Goal: Information Seeking & Learning: Learn about a topic

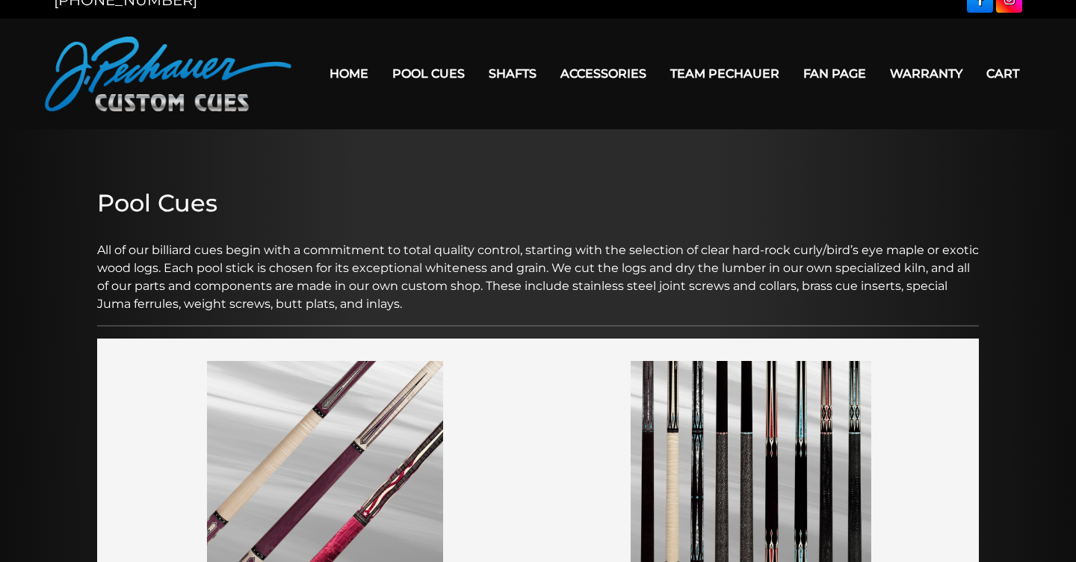
scroll to position [25, 0]
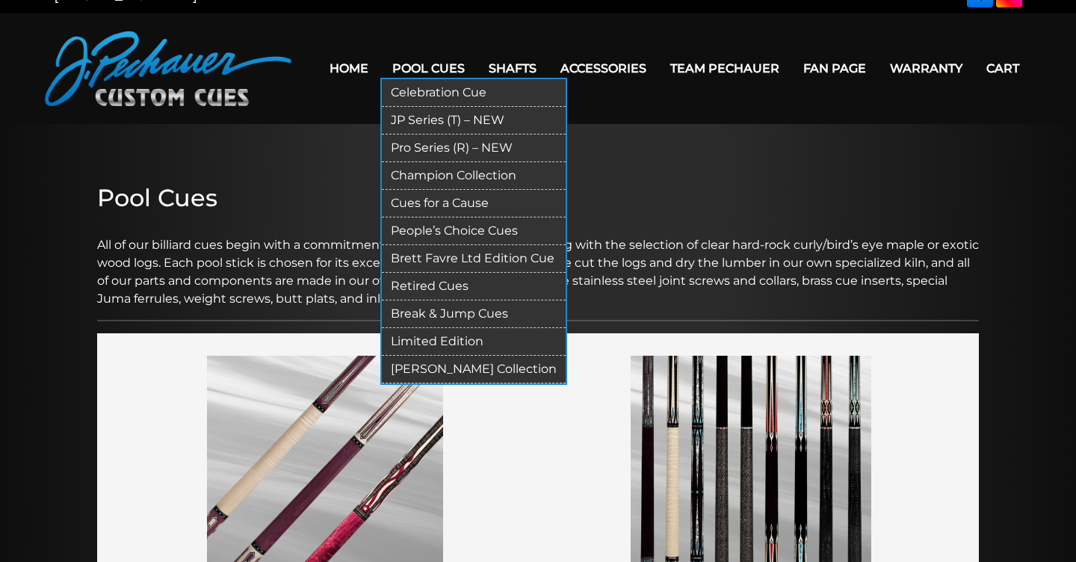
click at [439, 280] on link "Retired Cues" at bounding box center [474, 287] width 184 height 28
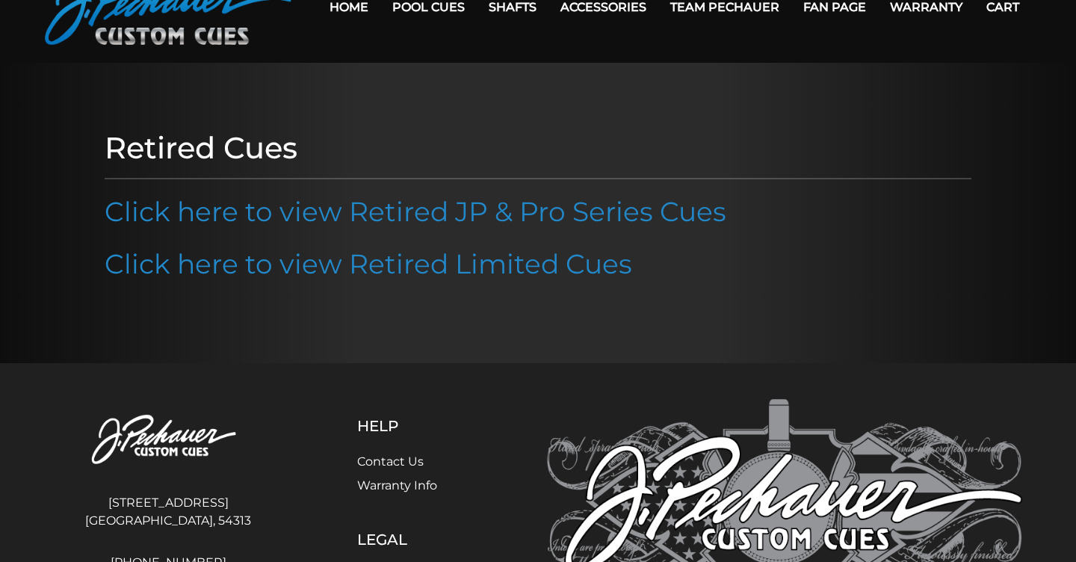
scroll to position [77, 0]
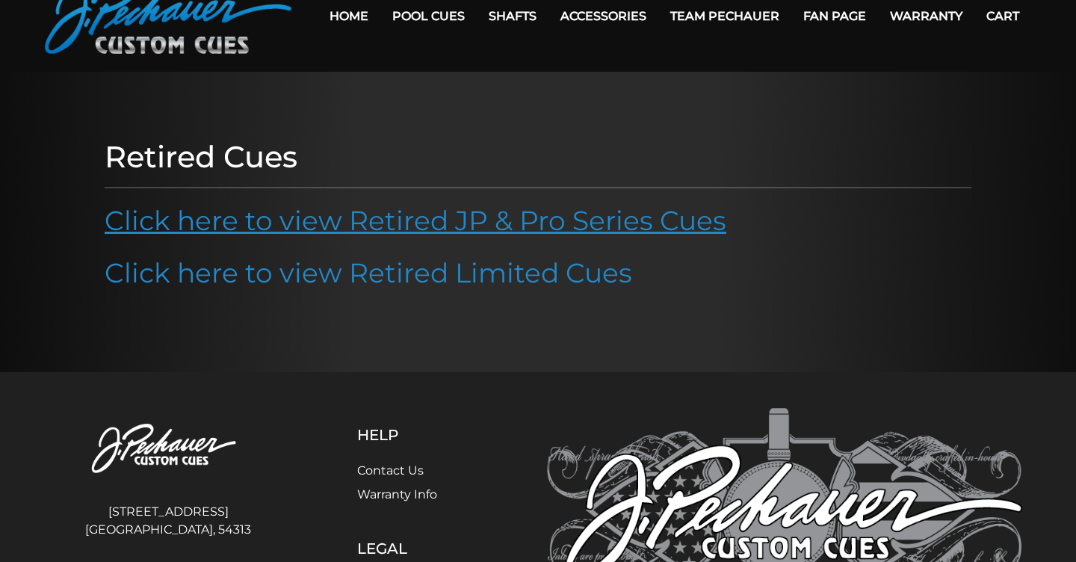
click at [429, 226] on link "Click here to view Retired JP & Pro Series Cues" at bounding box center [416, 220] width 622 height 33
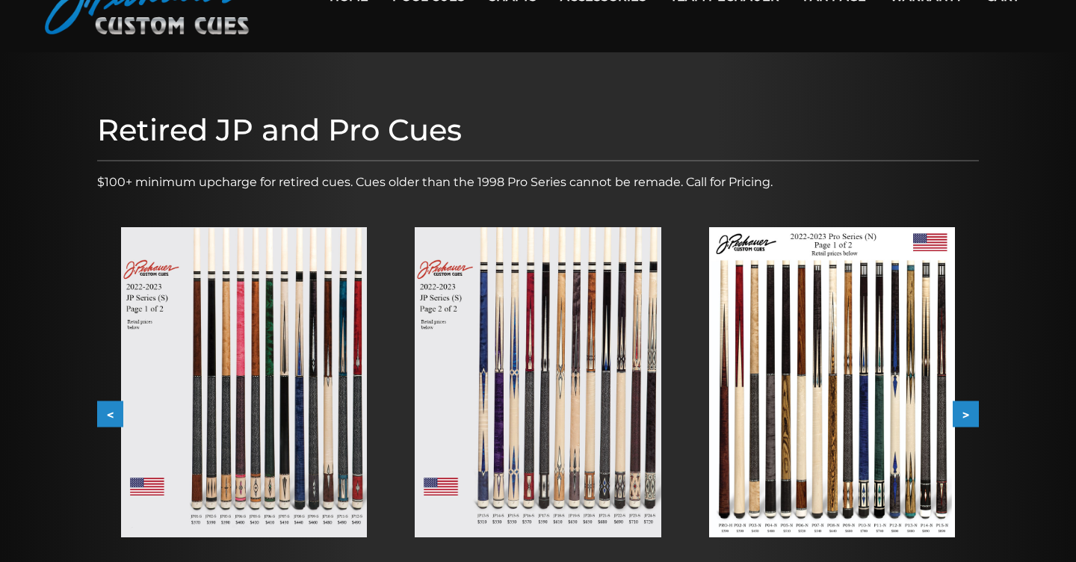
scroll to position [93, 0]
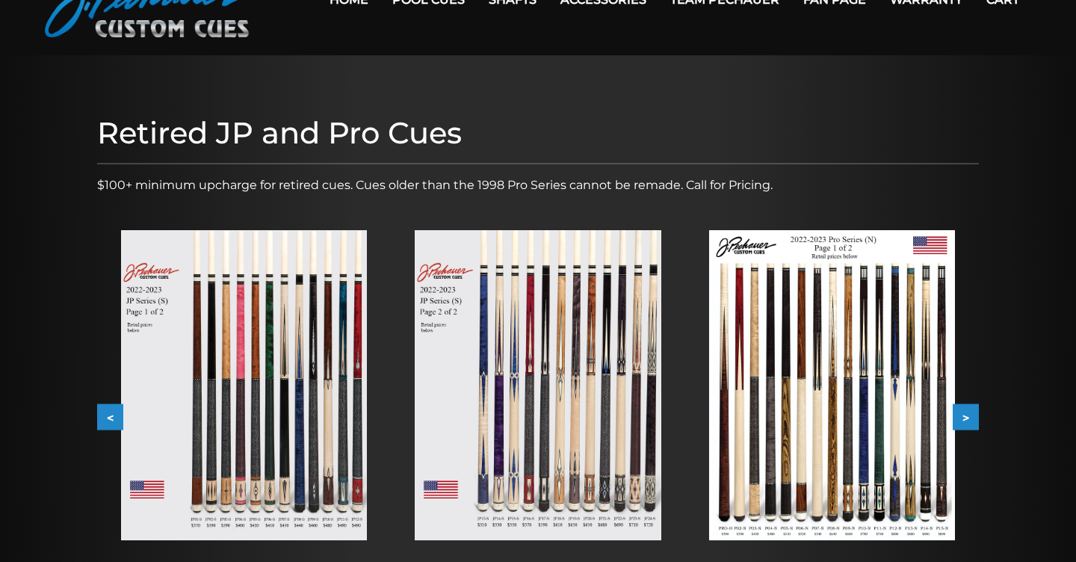
click at [110, 410] on button "<" at bounding box center [110, 417] width 26 height 26
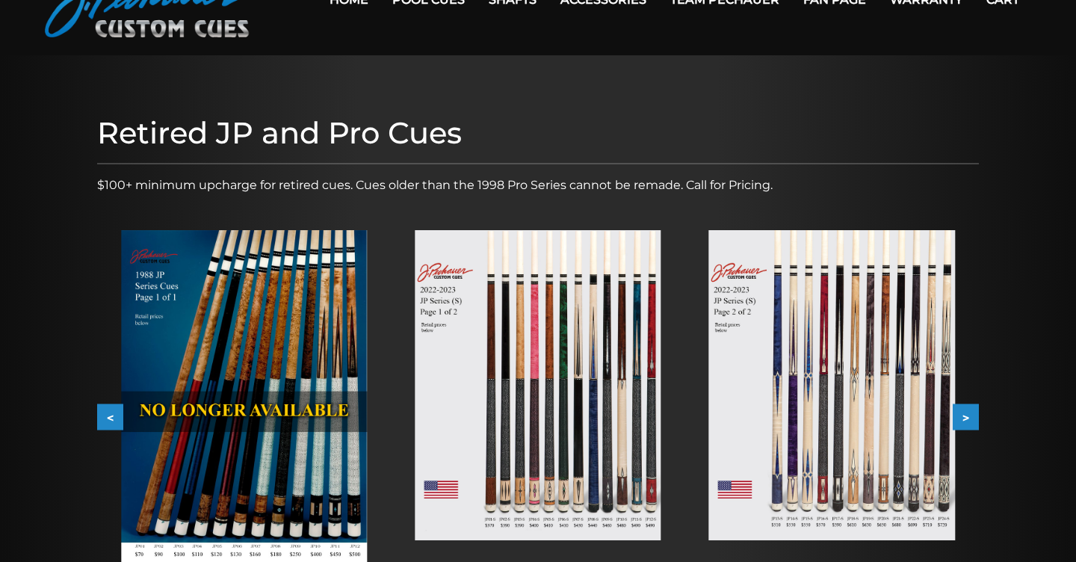
click at [110, 410] on button "<" at bounding box center [110, 417] width 26 height 26
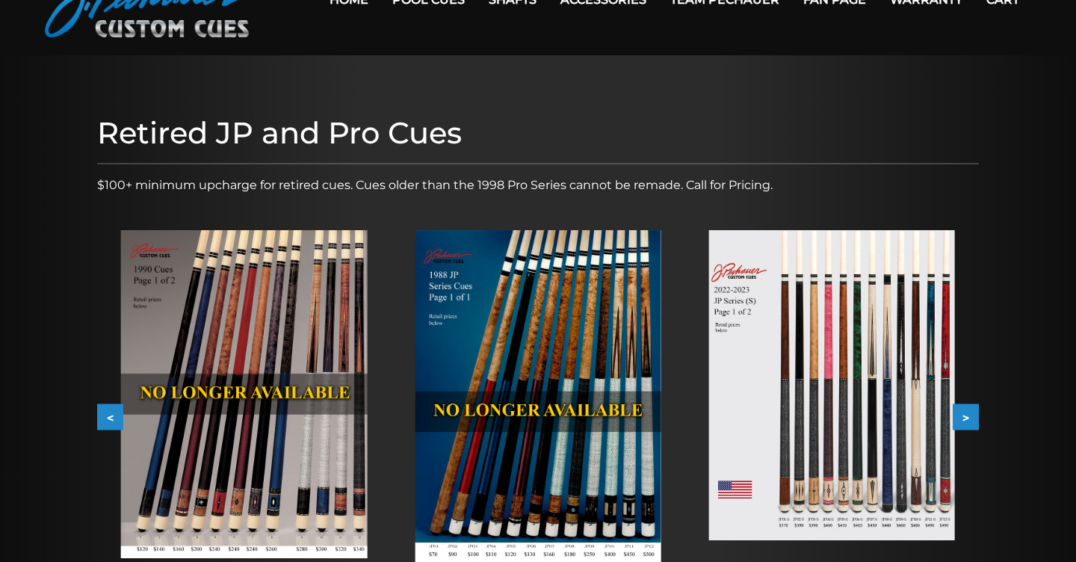
click at [110, 410] on button "<" at bounding box center [110, 417] width 26 height 26
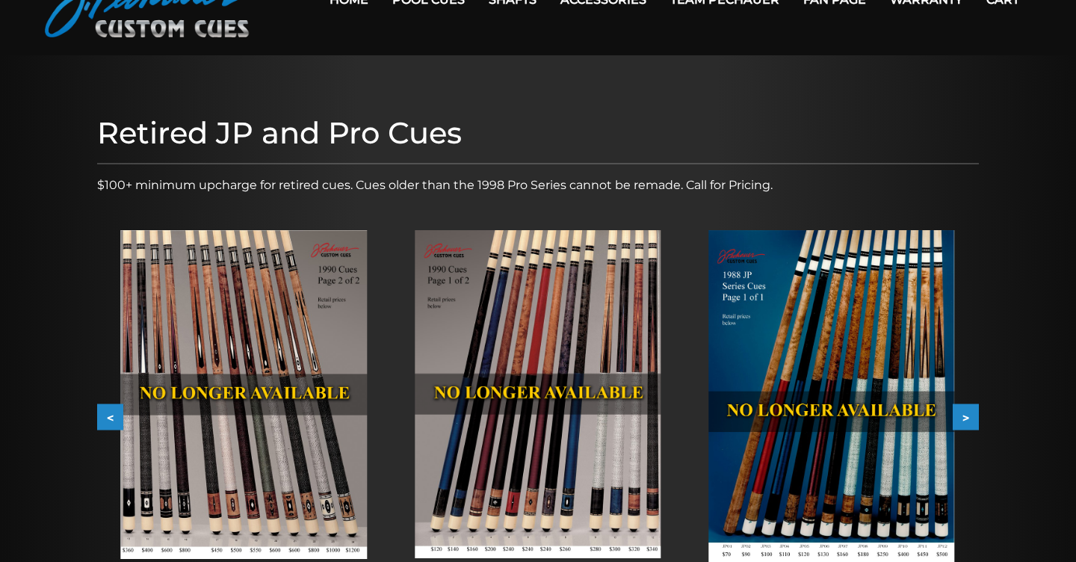
click at [110, 410] on button "<" at bounding box center [110, 417] width 26 height 26
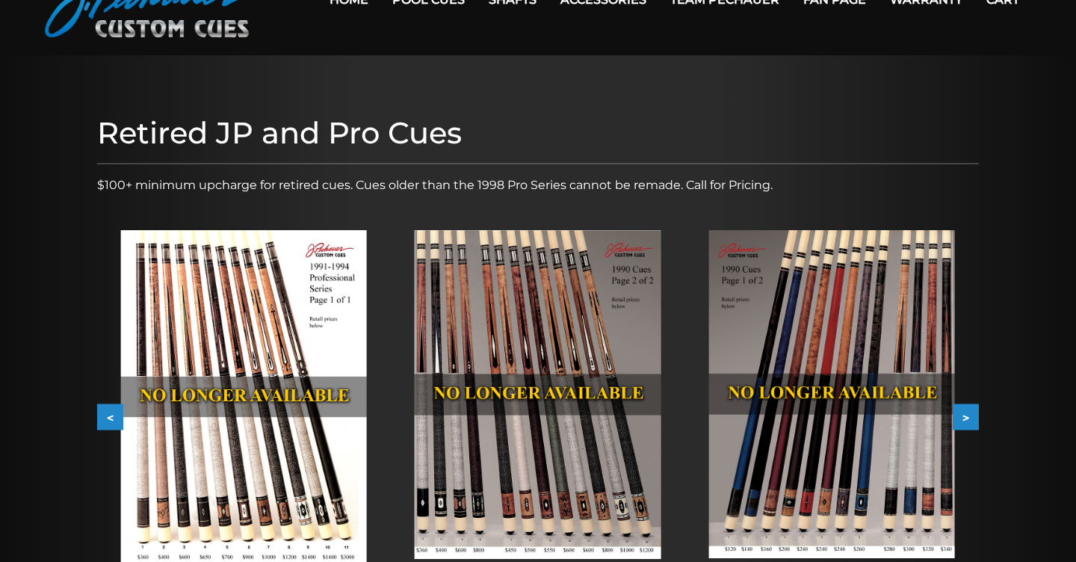
click at [110, 410] on button "<" at bounding box center [110, 417] width 26 height 26
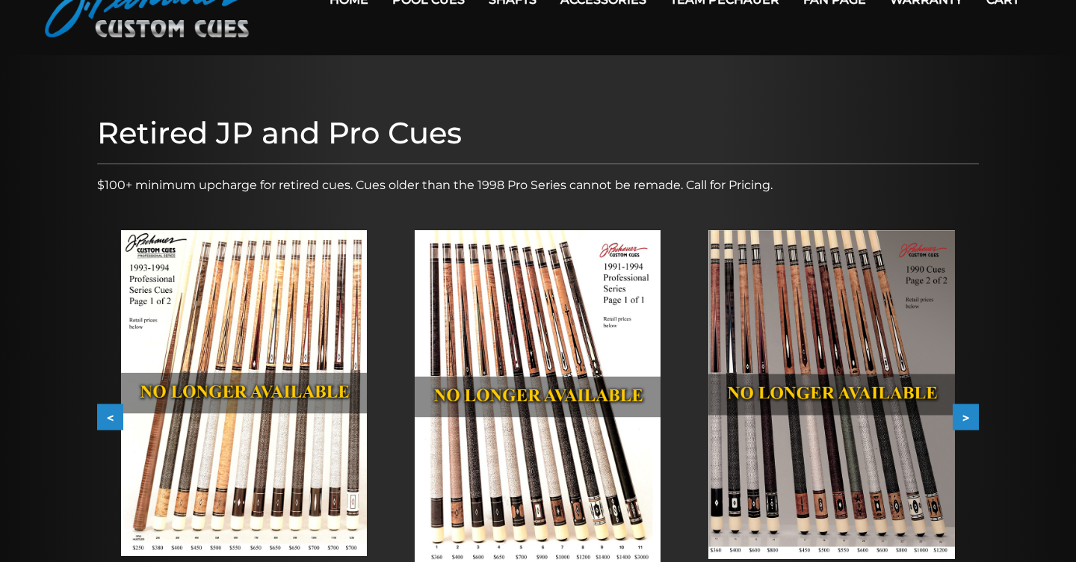
click at [110, 410] on button "<" at bounding box center [110, 417] width 26 height 26
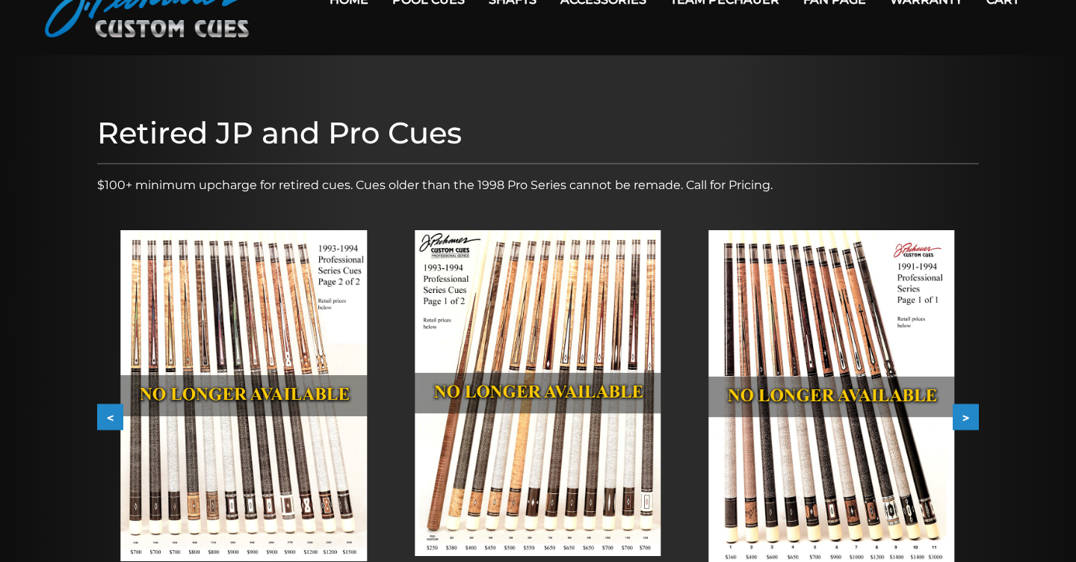
click at [110, 410] on button "<" at bounding box center [110, 417] width 26 height 26
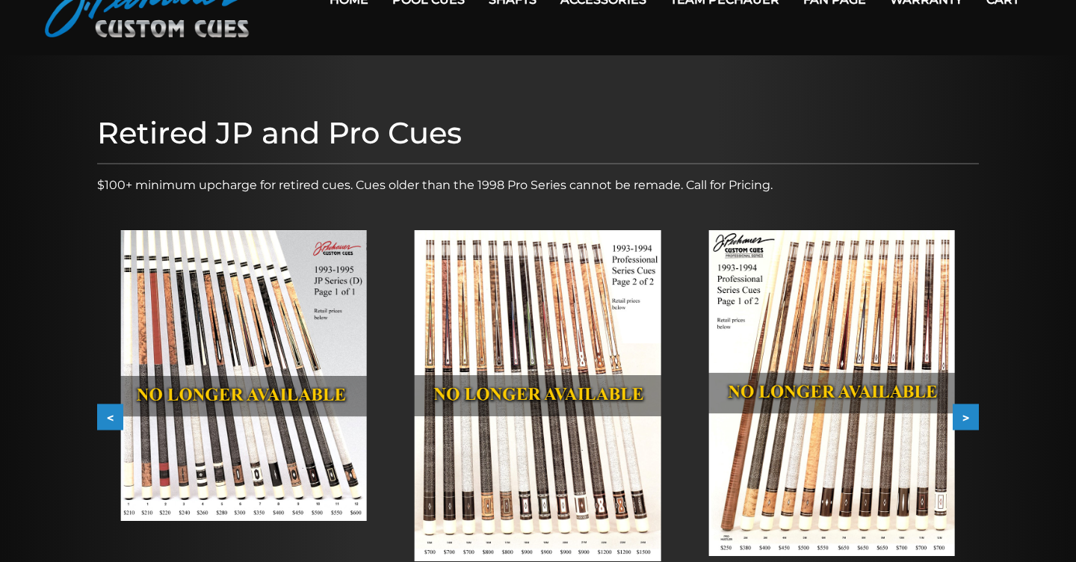
click at [110, 410] on button "<" at bounding box center [110, 417] width 26 height 26
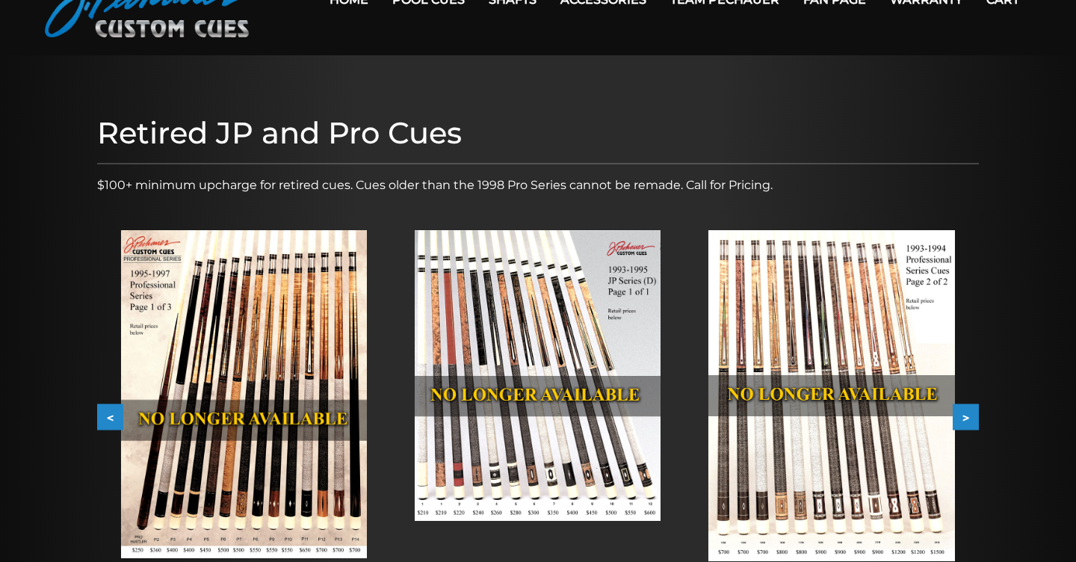
click at [110, 410] on button "<" at bounding box center [110, 417] width 26 height 26
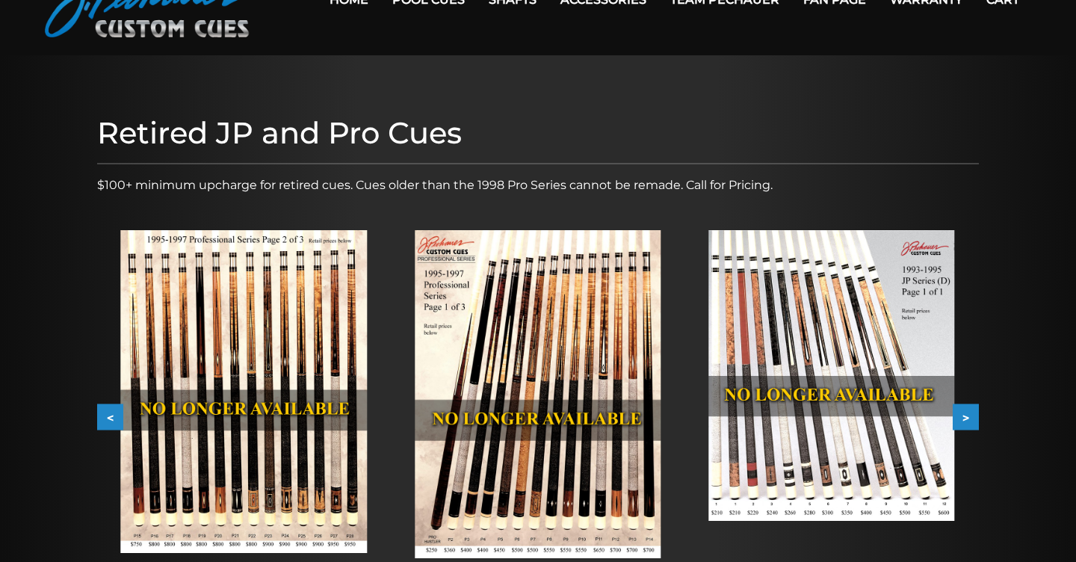
click at [104, 413] on button "<" at bounding box center [110, 417] width 26 height 26
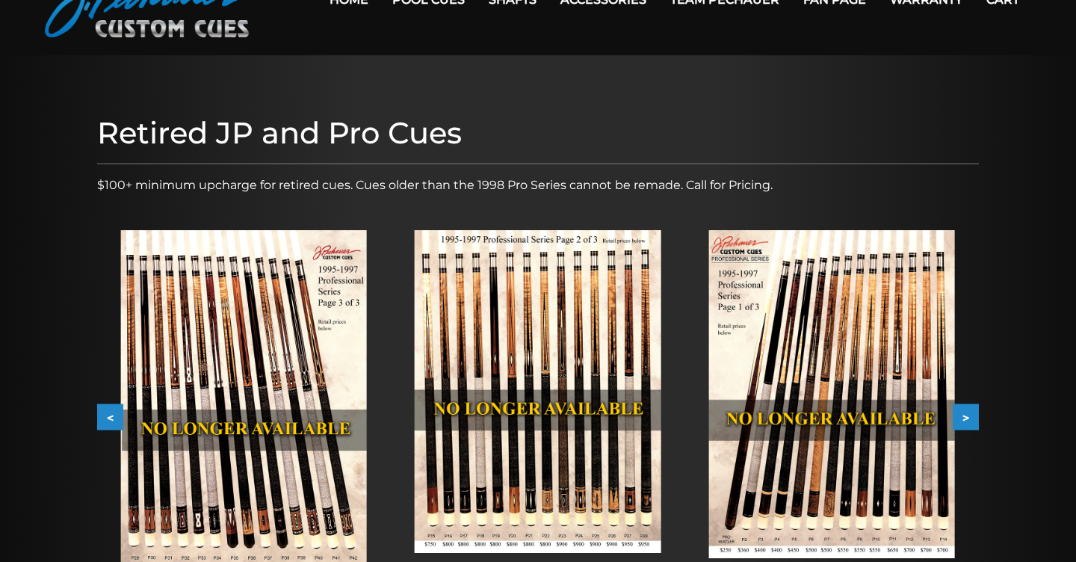
click at [106, 415] on button "<" at bounding box center [110, 417] width 26 height 26
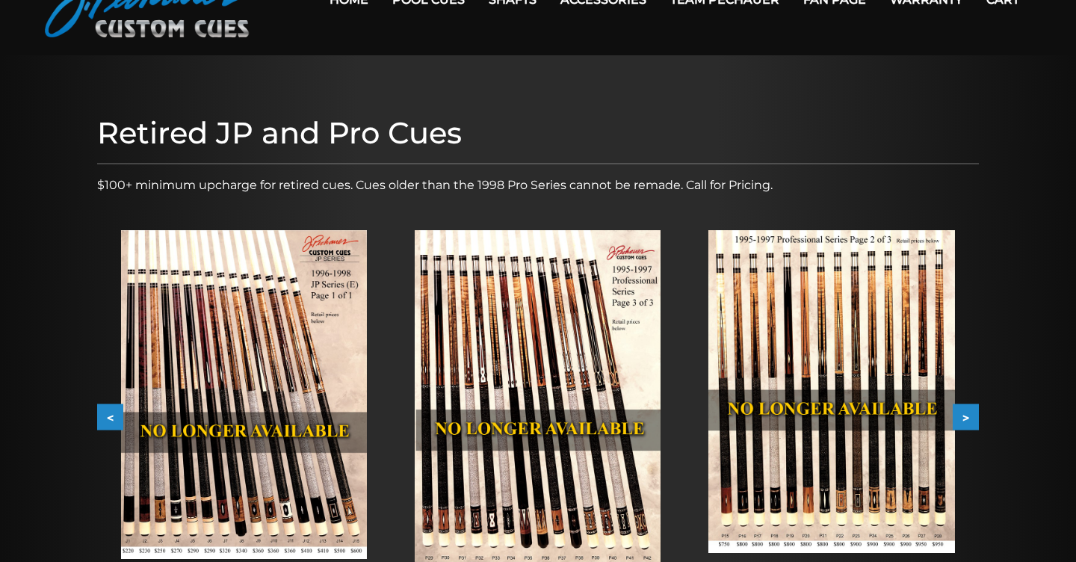
click at [106, 415] on button "<" at bounding box center [110, 417] width 26 height 26
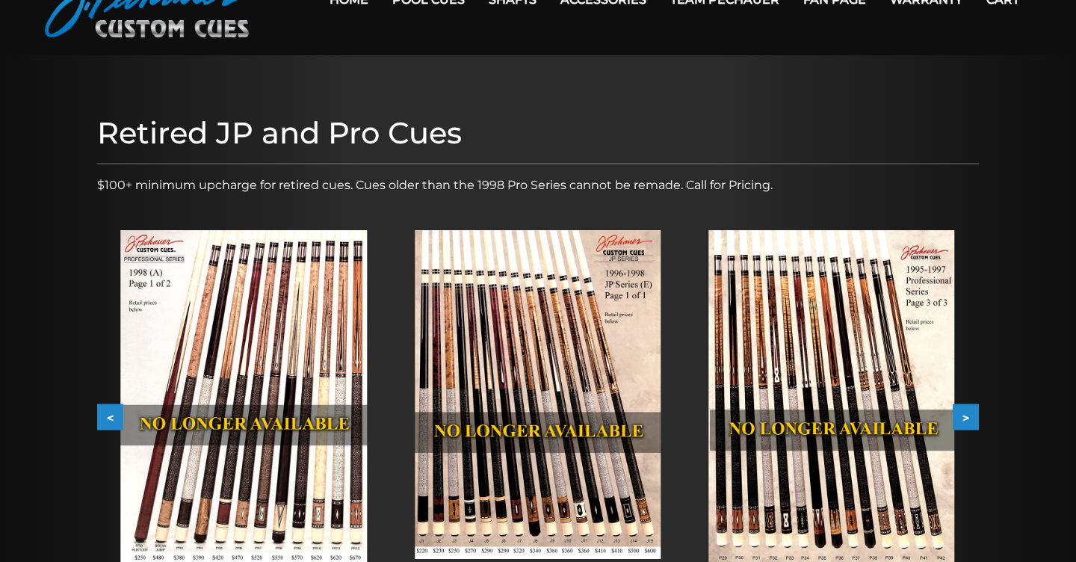
click at [113, 413] on button "<" at bounding box center [110, 417] width 26 height 26
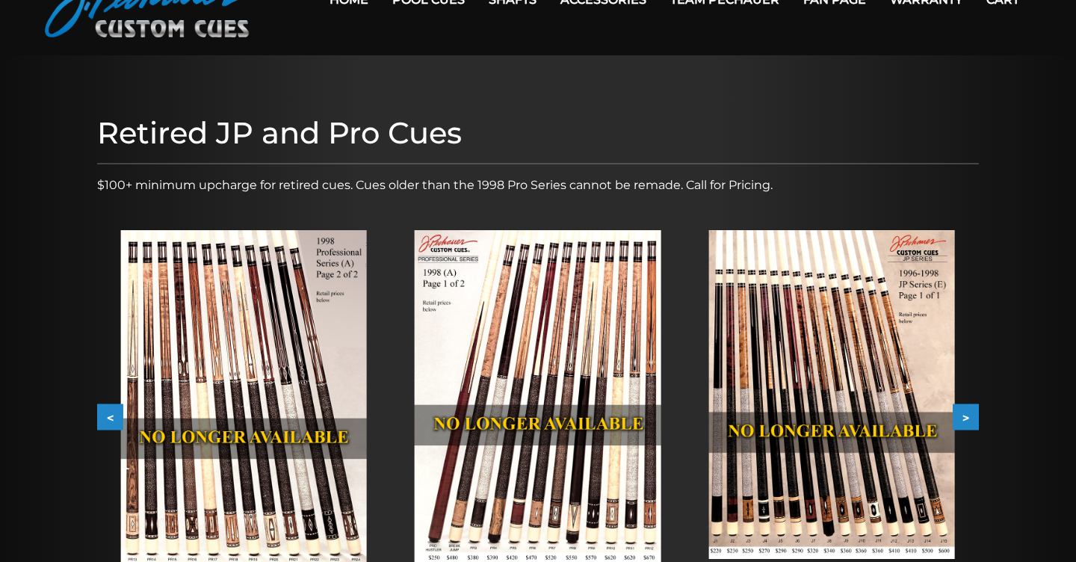
click at [113, 413] on button "<" at bounding box center [110, 417] width 26 height 26
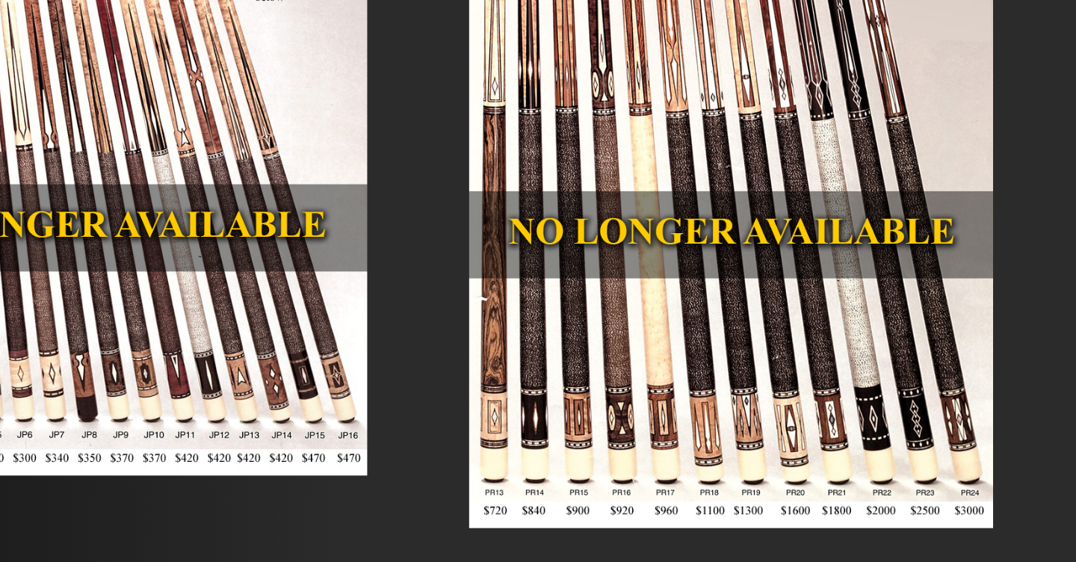
scroll to position [123, 0]
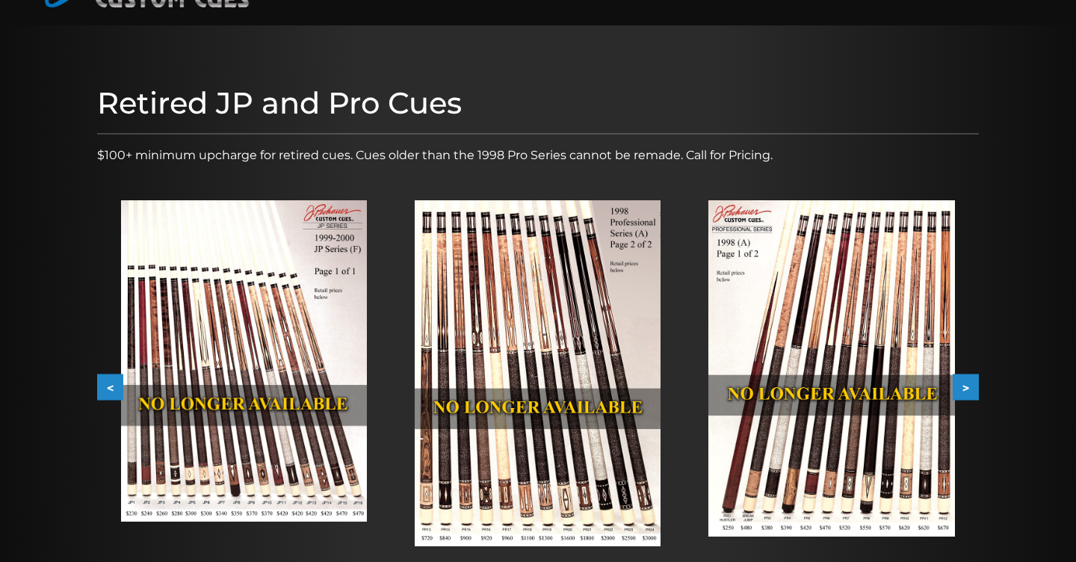
click at [110, 383] on button "<" at bounding box center [110, 387] width 26 height 26
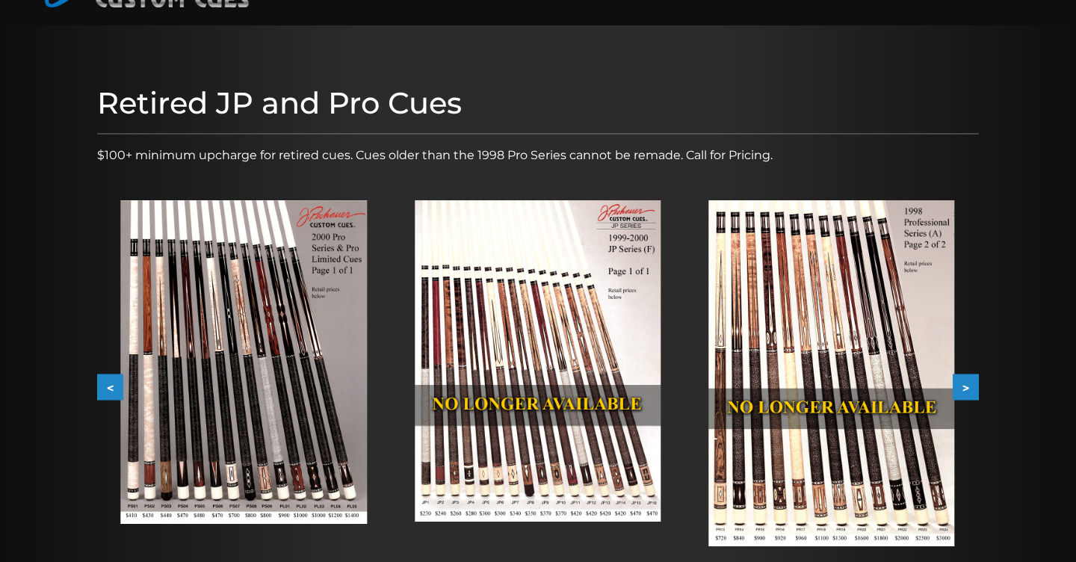
click at [110, 383] on button "<" at bounding box center [110, 387] width 26 height 26
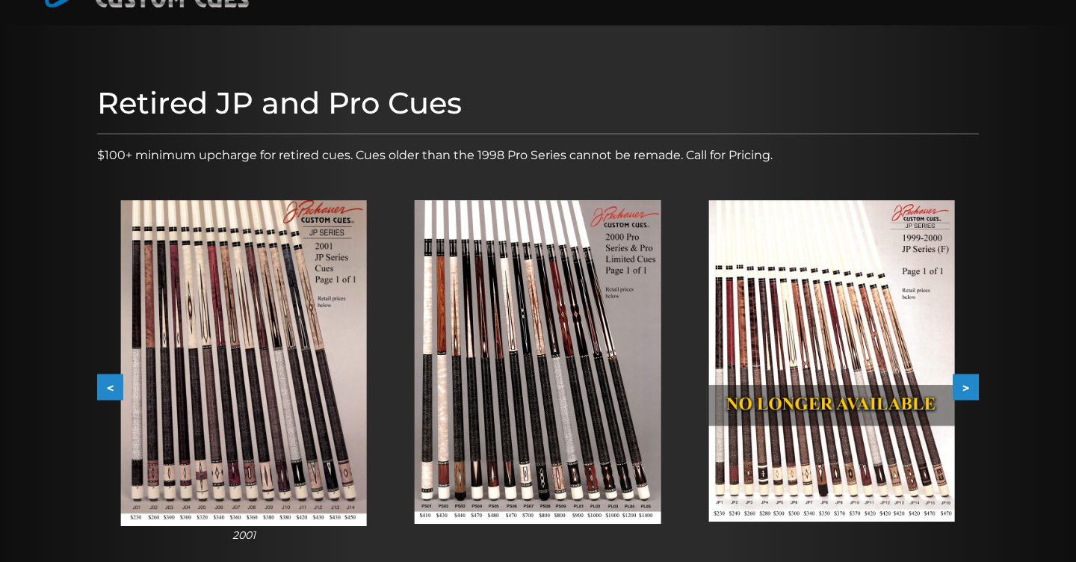
click at [110, 383] on button "<" at bounding box center [110, 387] width 26 height 26
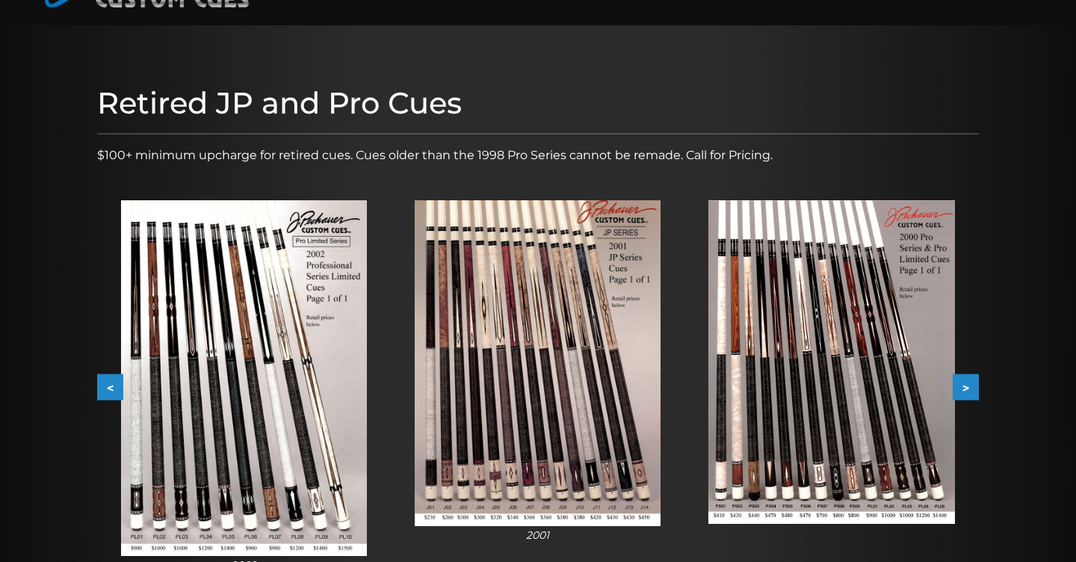
click at [110, 383] on button "<" at bounding box center [110, 387] width 26 height 26
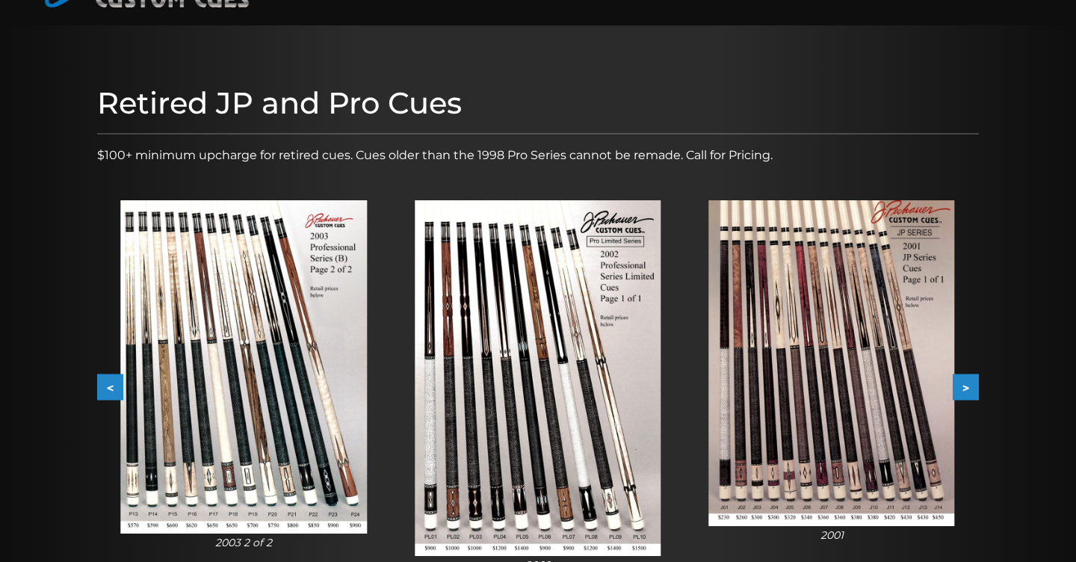
click at [110, 383] on button "<" at bounding box center [110, 387] width 26 height 26
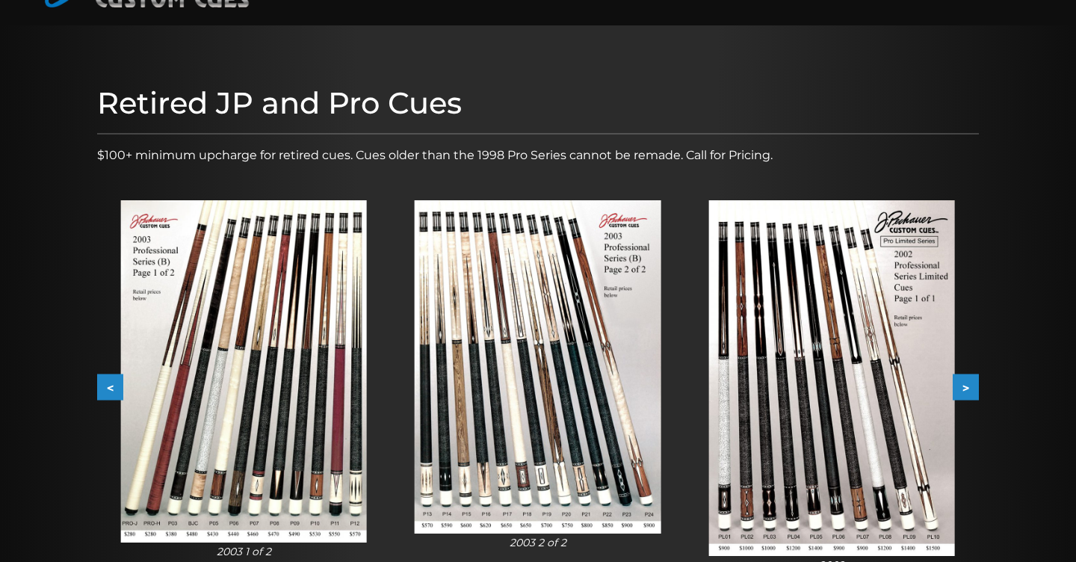
click at [110, 383] on button "<" at bounding box center [110, 387] width 26 height 26
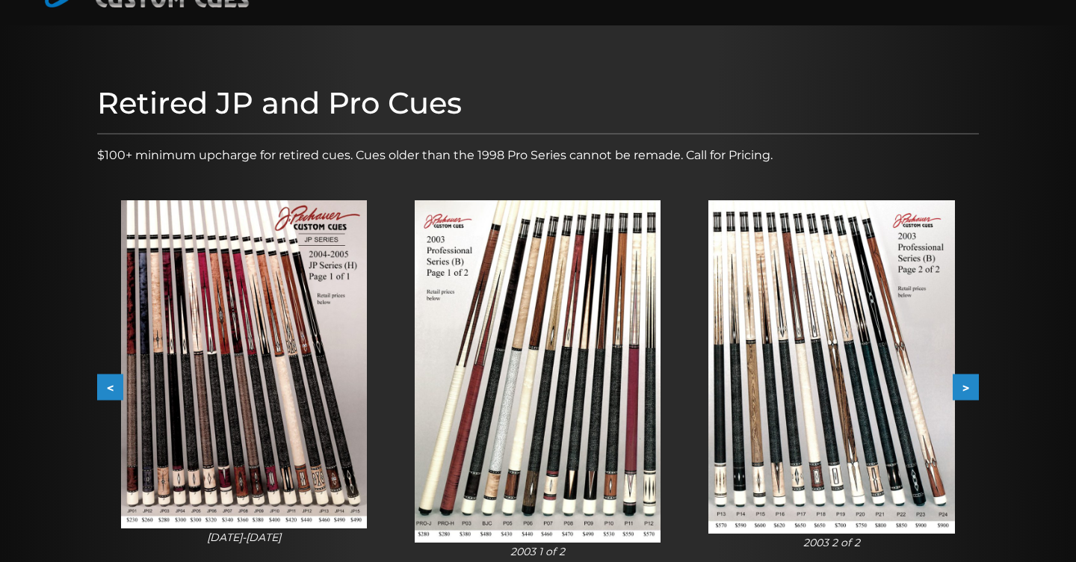
click at [110, 383] on button "<" at bounding box center [110, 387] width 26 height 26
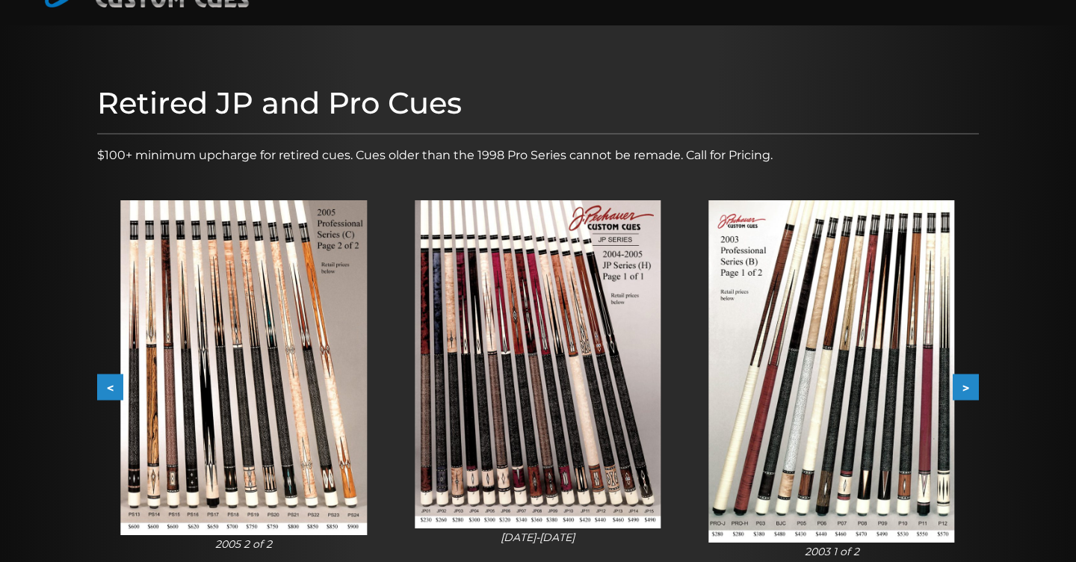
click at [110, 383] on button "<" at bounding box center [110, 387] width 26 height 26
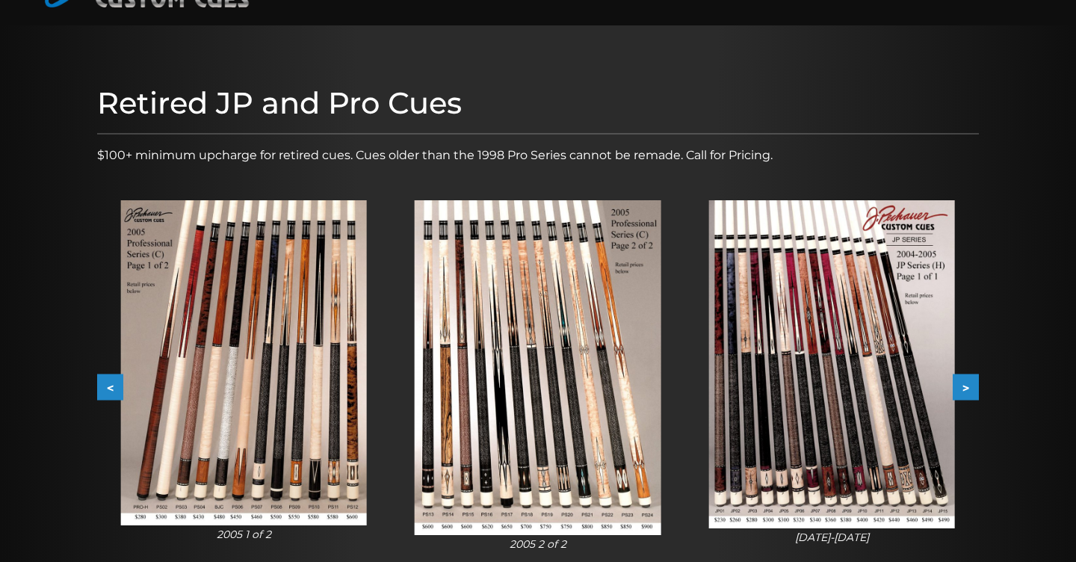
click at [110, 383] on button "<" at bounding box center [110, 387] width 26 height 26
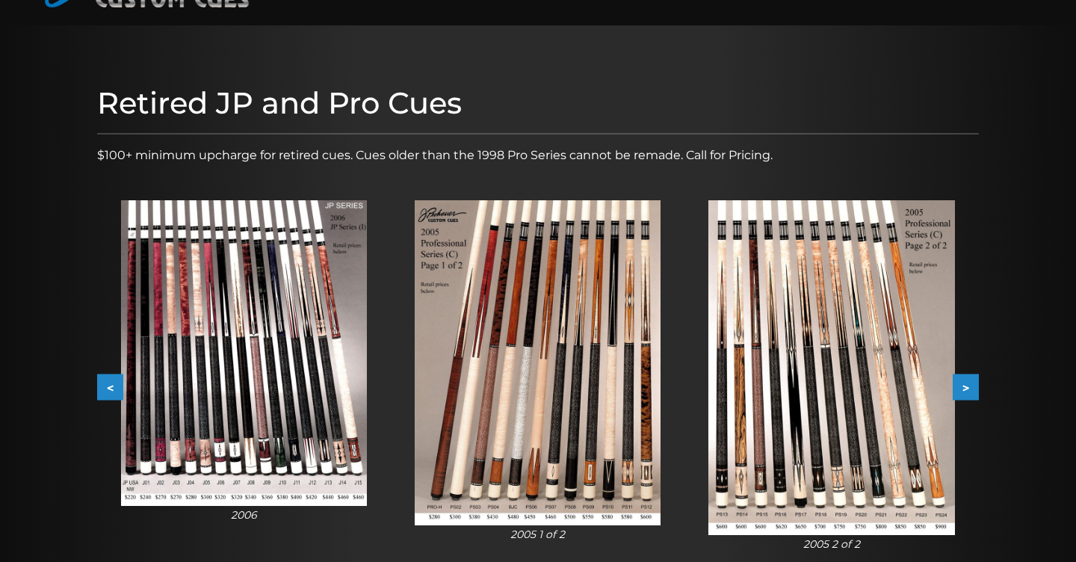
click at [110, 383] on button "<" at bounding box center [110, 387] width 26 height 26
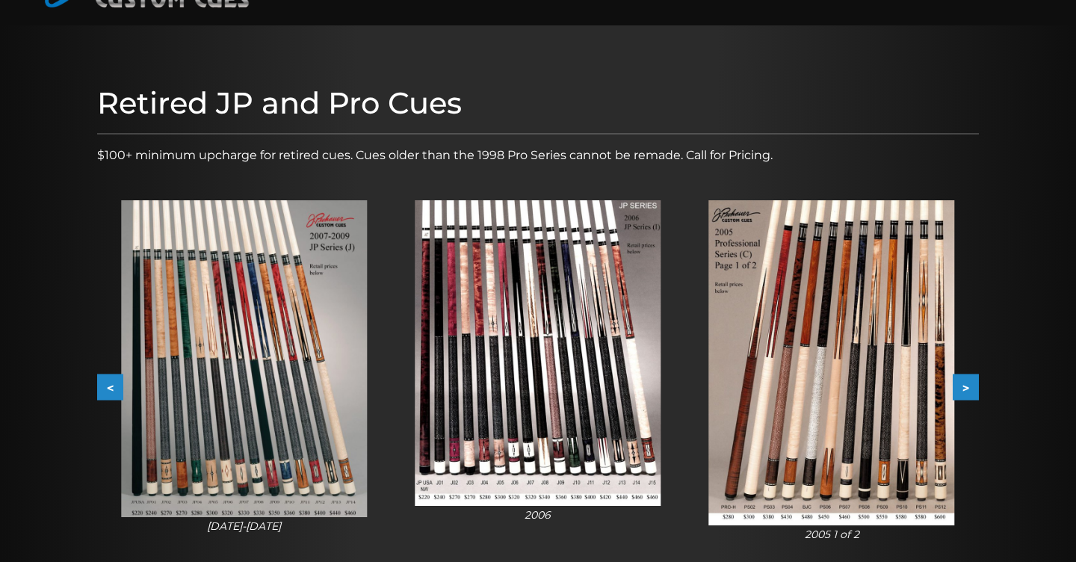
click at [110, 383] on button "<" at bounding box center [110, 387] width 26 height 26
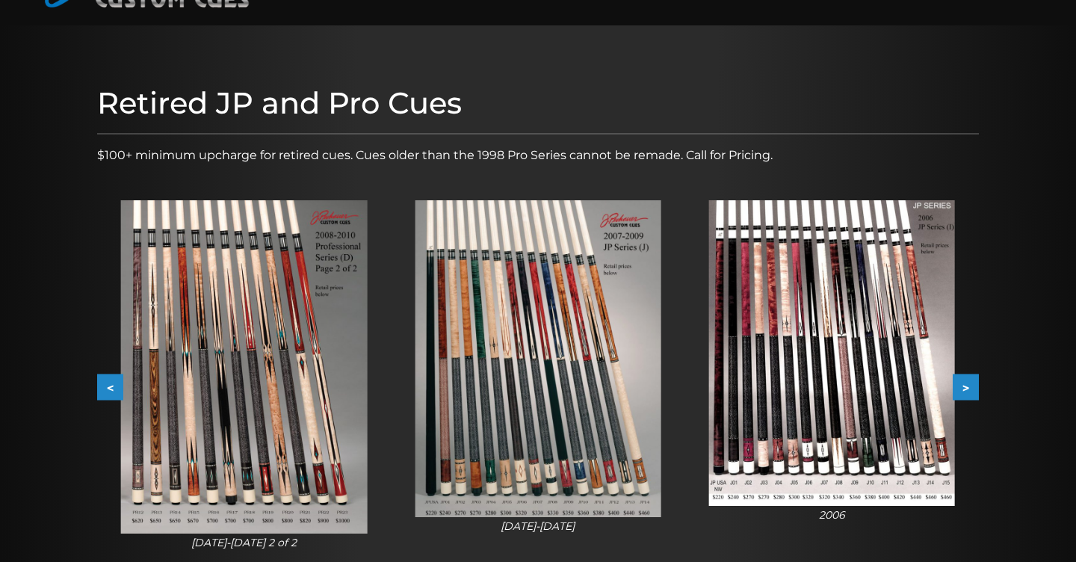
click at [110, 383] on button "<" at bounding box center [110, 387] width 26 height 26
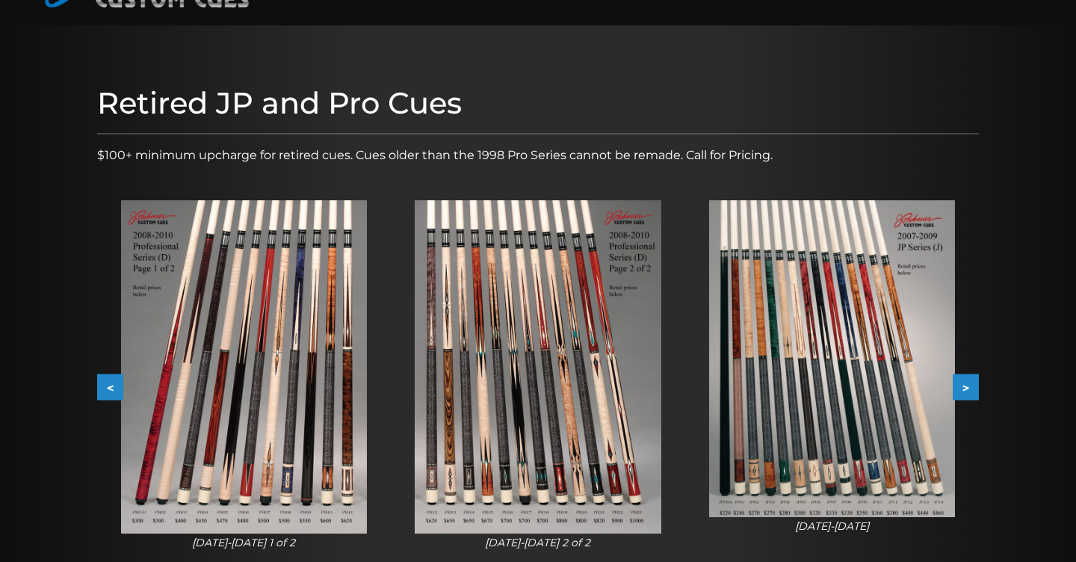
click at [110, 383] on button "<" at bounding box center [110, 387] width 26 height 26
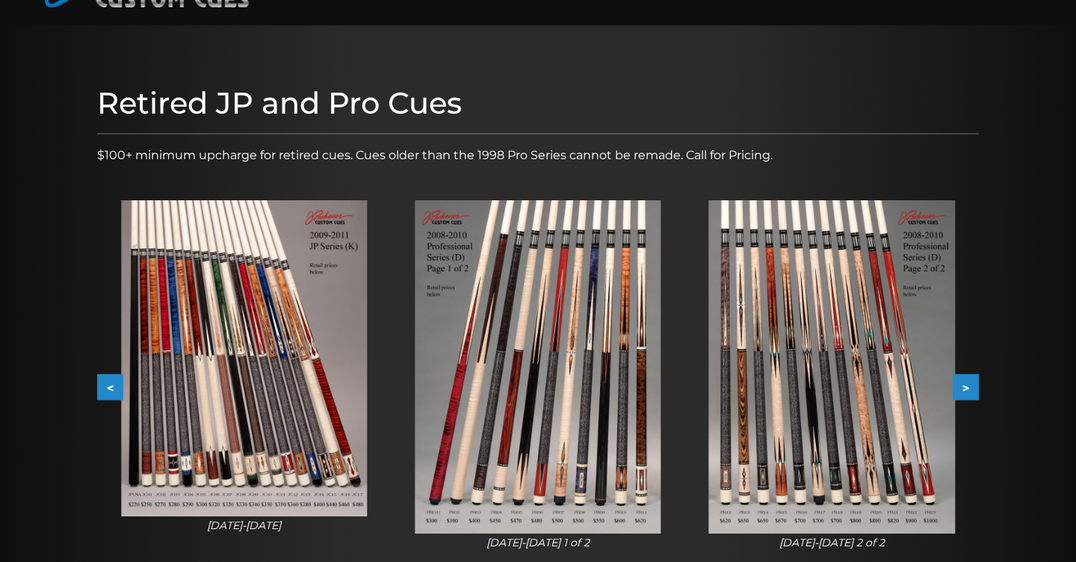
click at [110, 383] on button "<" at bounding box center [110, 387] width 26 height 26
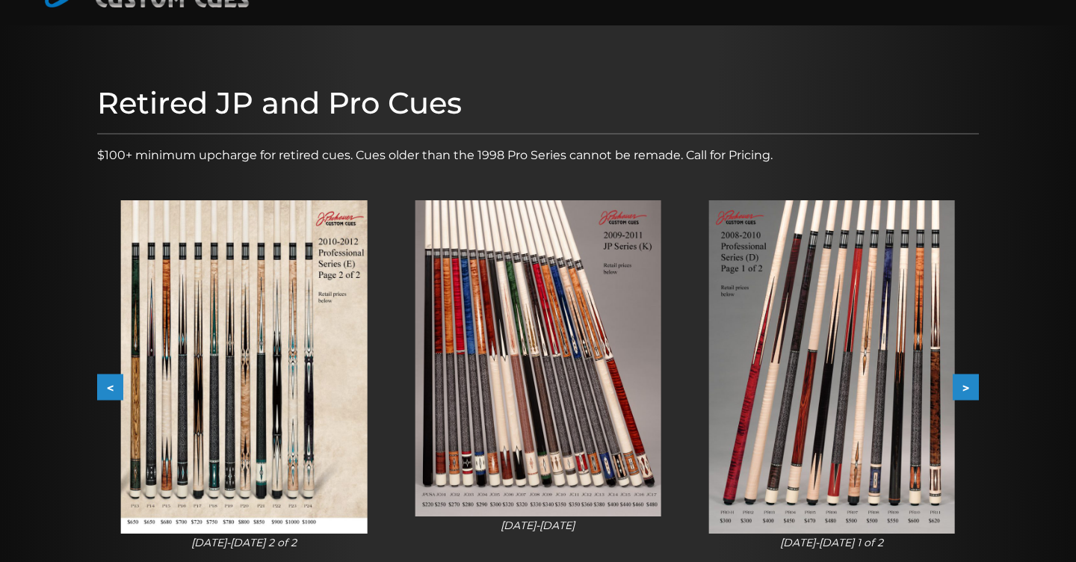
click at [110, 383] on button "<" at bounding box center [110, 387] width 26 height 26
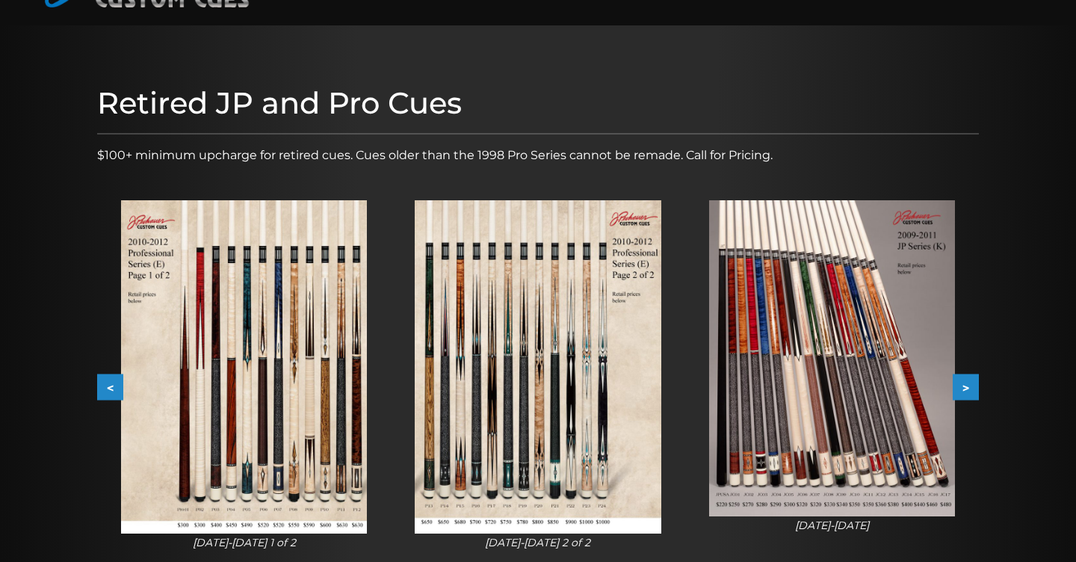
click at [110, 383] on button "<" at bounding box center [110, 387] width 26 height 26
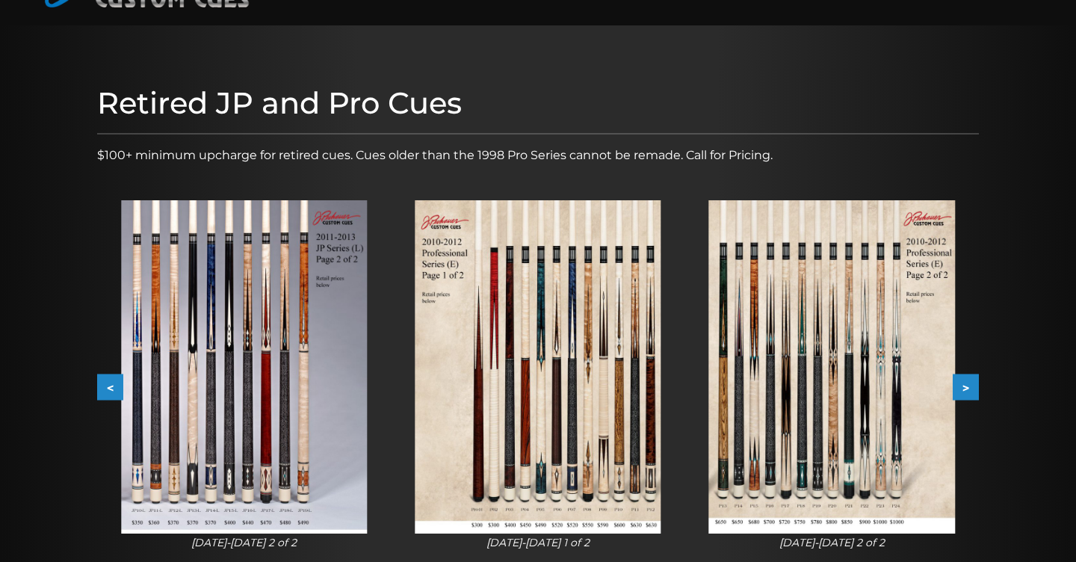
click at [110, 383] on button "<" at bounding box center [110, 387] width 26 height 26
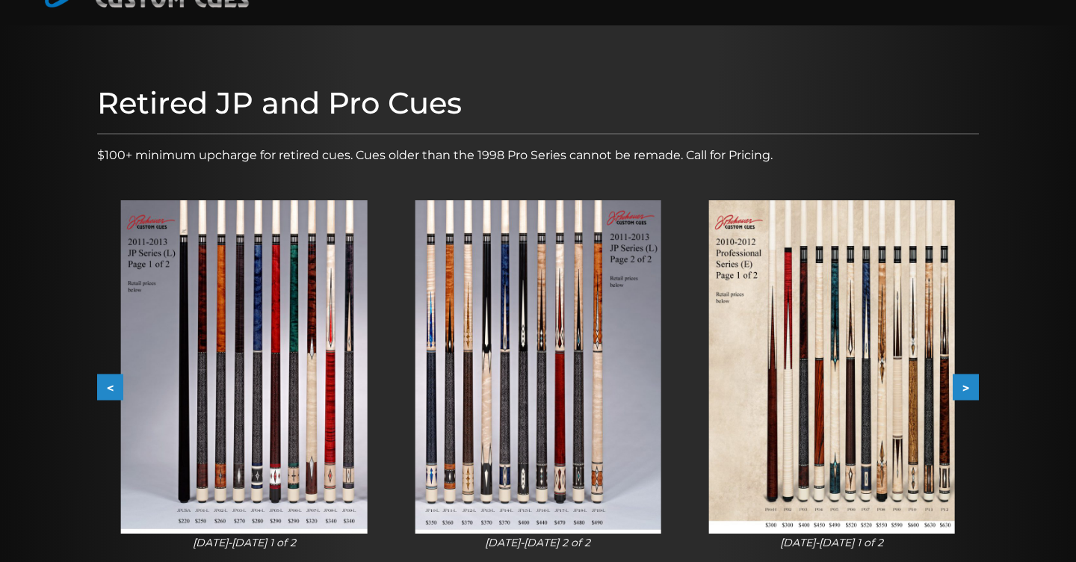
click at [110, 383] on button "<" at bounding box center [110, 387] width 26 height 26
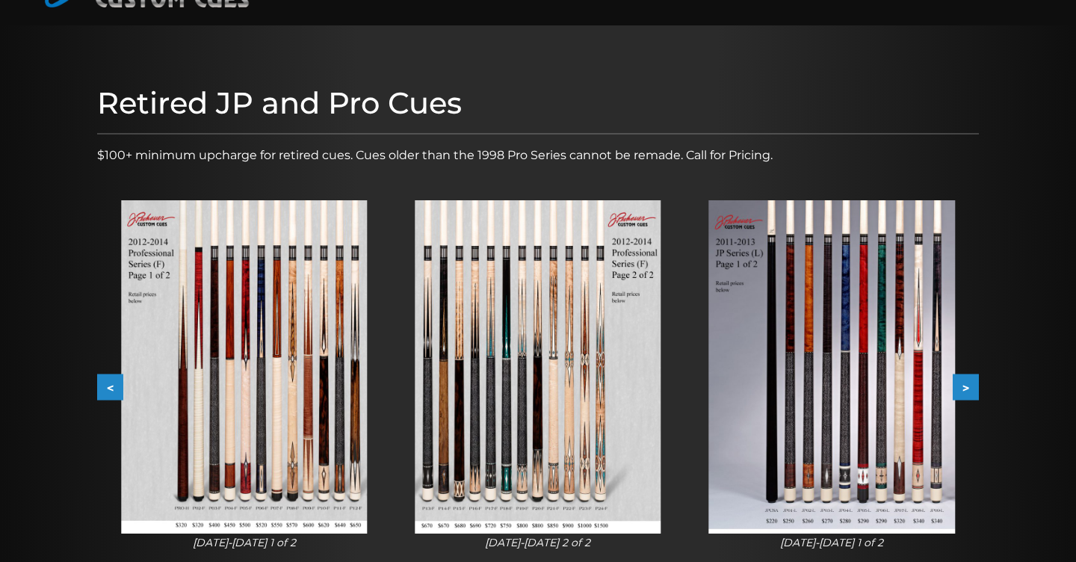
click at [110, 383] on button "<" at bounding box center [110, 387] width 26 height 26
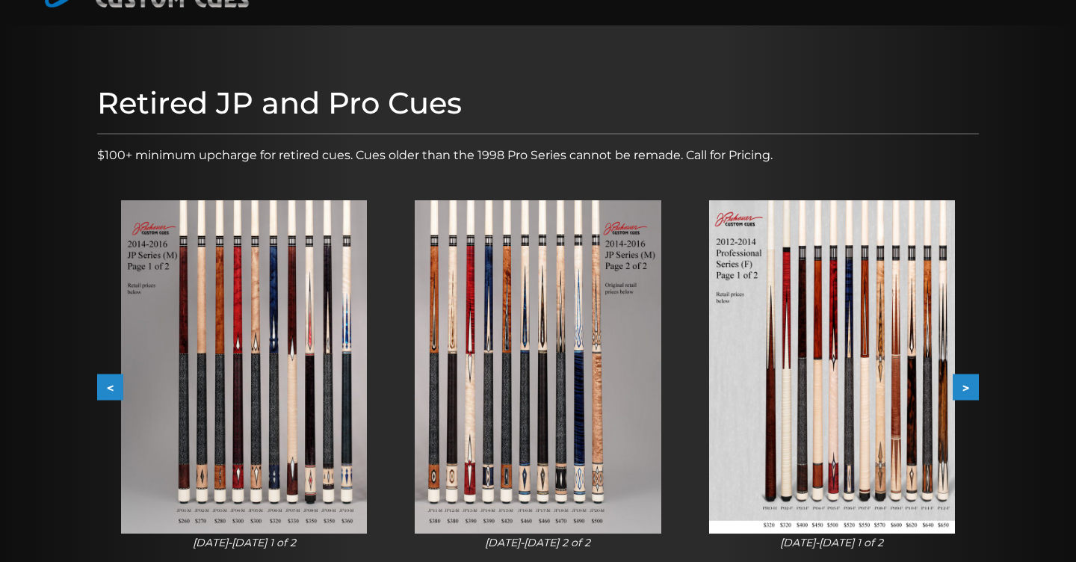
click at [110, 383] on button "<" at bounding box center [110, 387] width 26 height 26
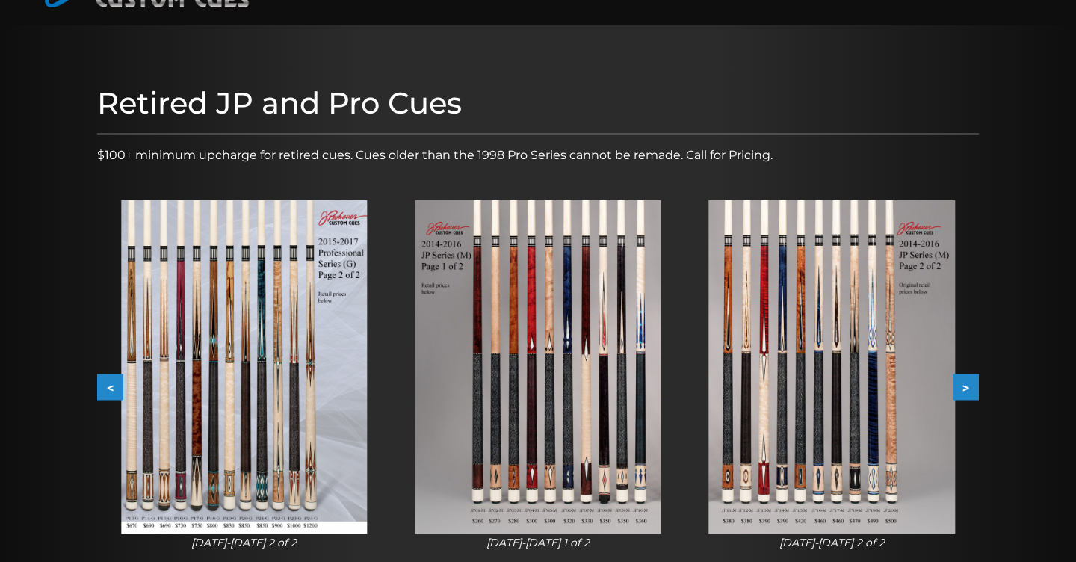
click at [110, 383] on button "<" at bounding box center [110, 387] width 26 height 26
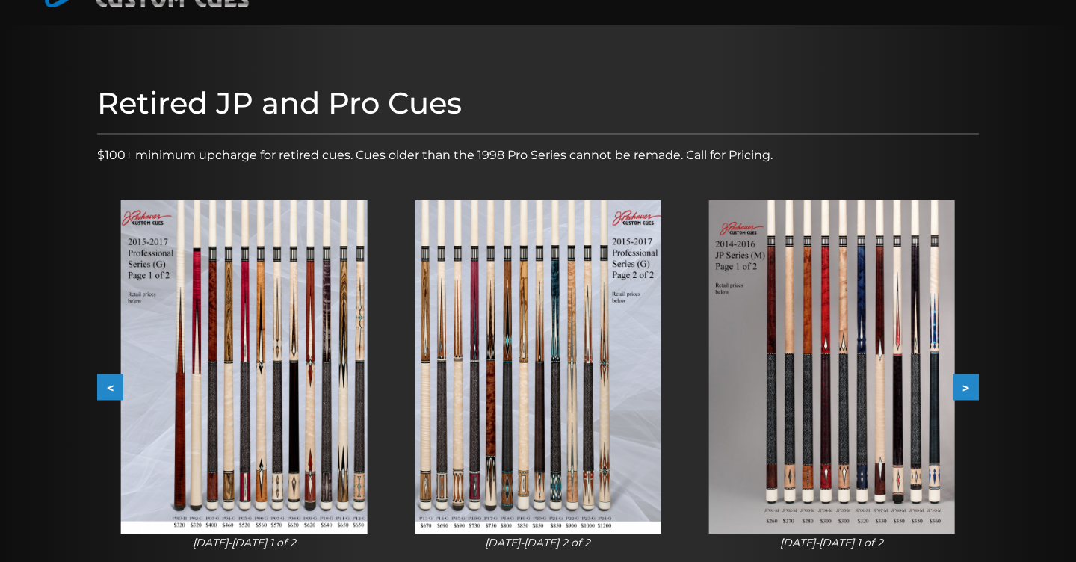
click at [110, 383] on button "<" at bounding box center [110, 387] width 26 height 26
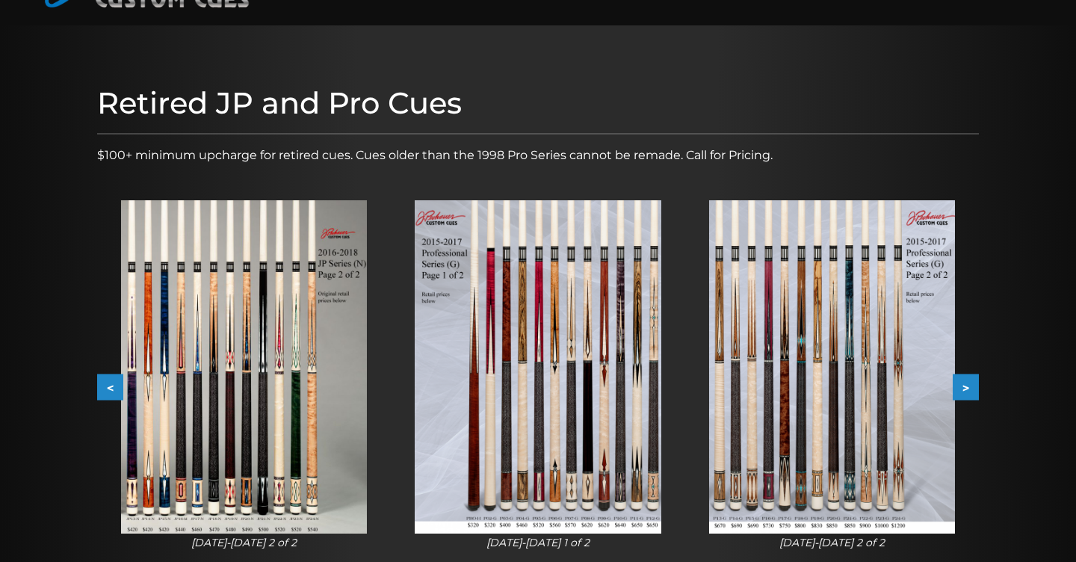
click at [110, 383] on button "<" at bounding box center [110, 387] width 26 height 26
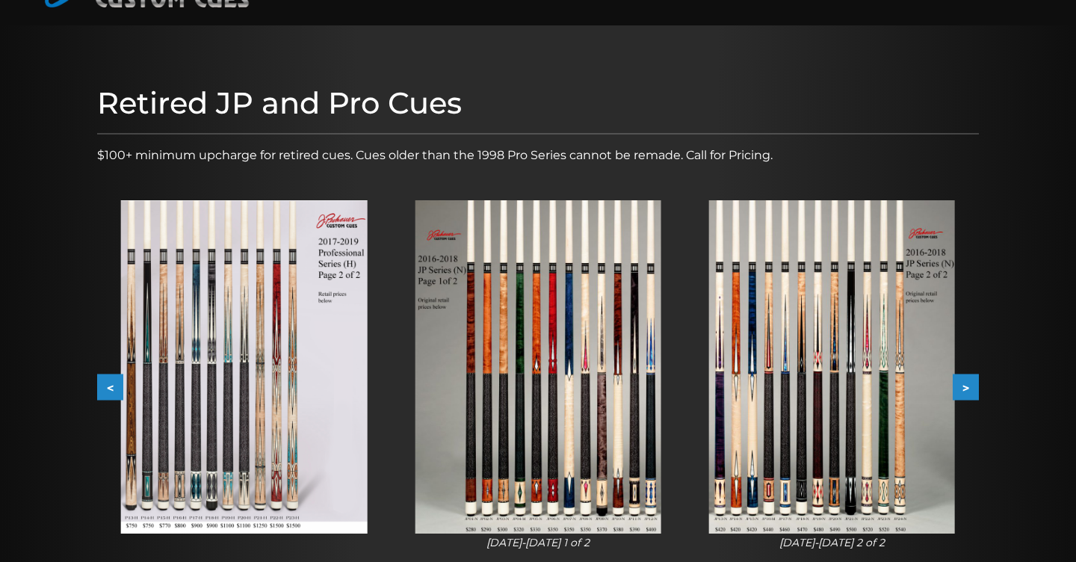
click at [110, 383] on button "<" at bounding box center [110, 387] width 26 height 26
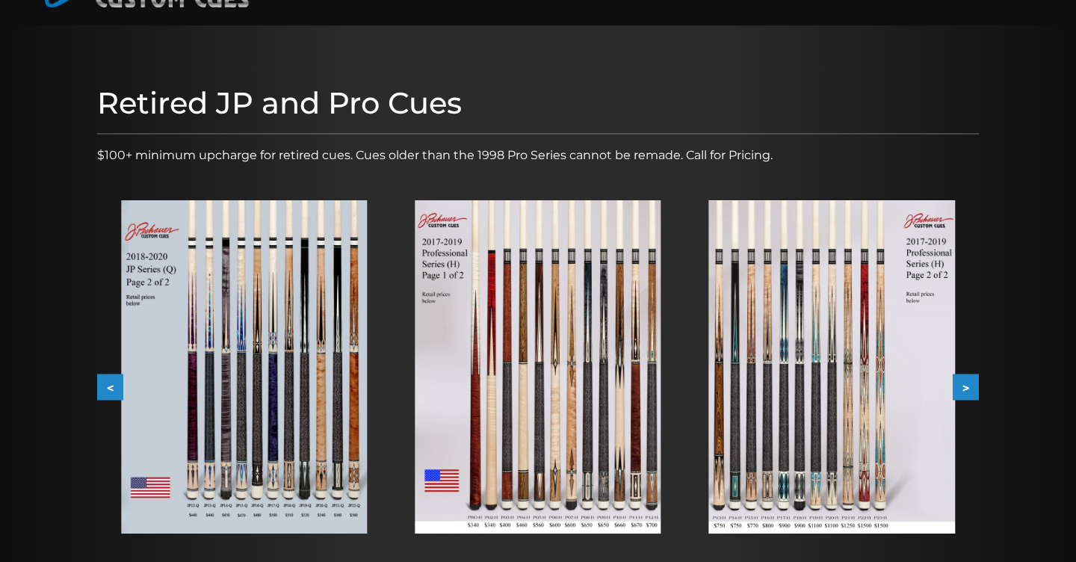
click at [110, 383] on button "<" at bounding box center [110, 387] width 26 height 26
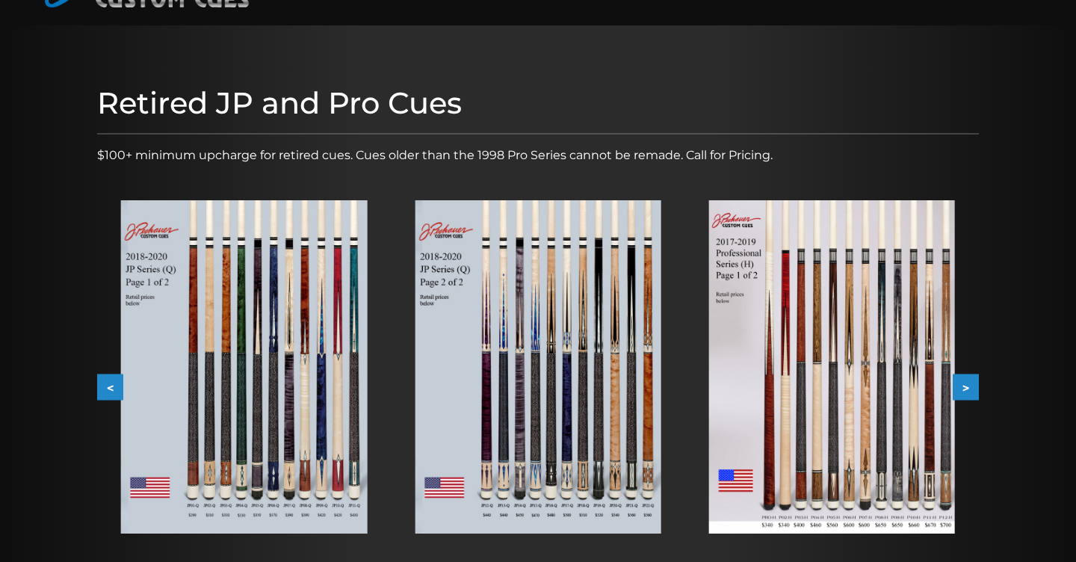
click at [110, 383] on button "<" at bounding box center [110, 387] width 26 height 26
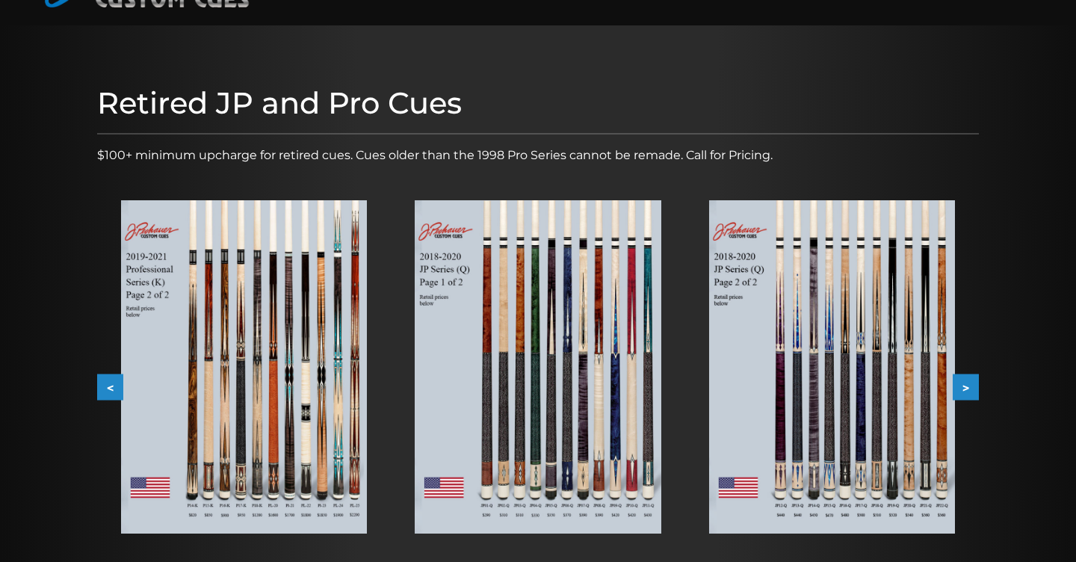
click at [110, 383] on button "<" at bounding box center [110, 387] width 26 height 26
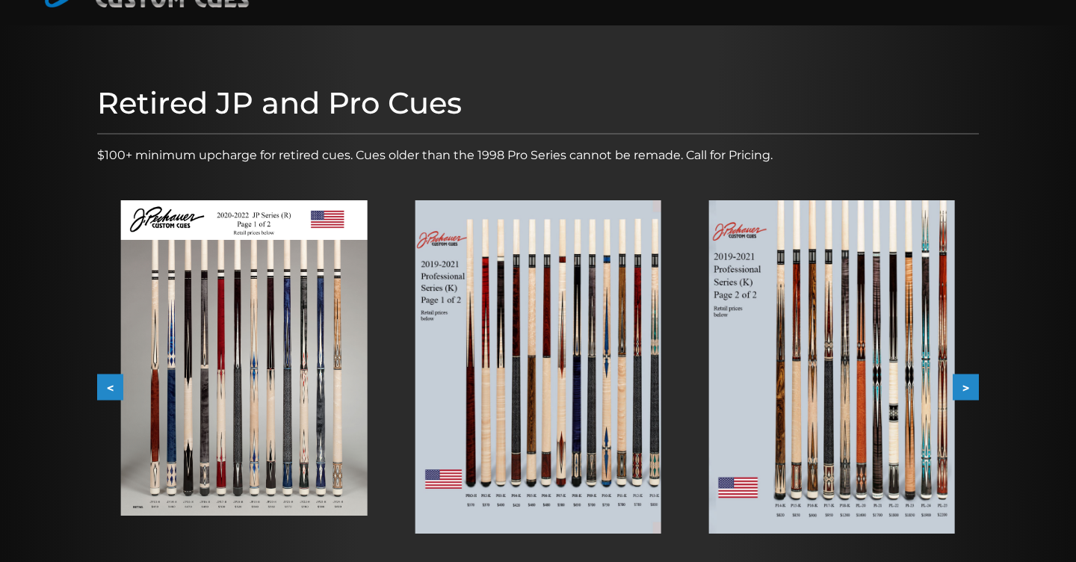
click at [110, 383] on button "<" at bounding box center [110, 387] width 26 height 26
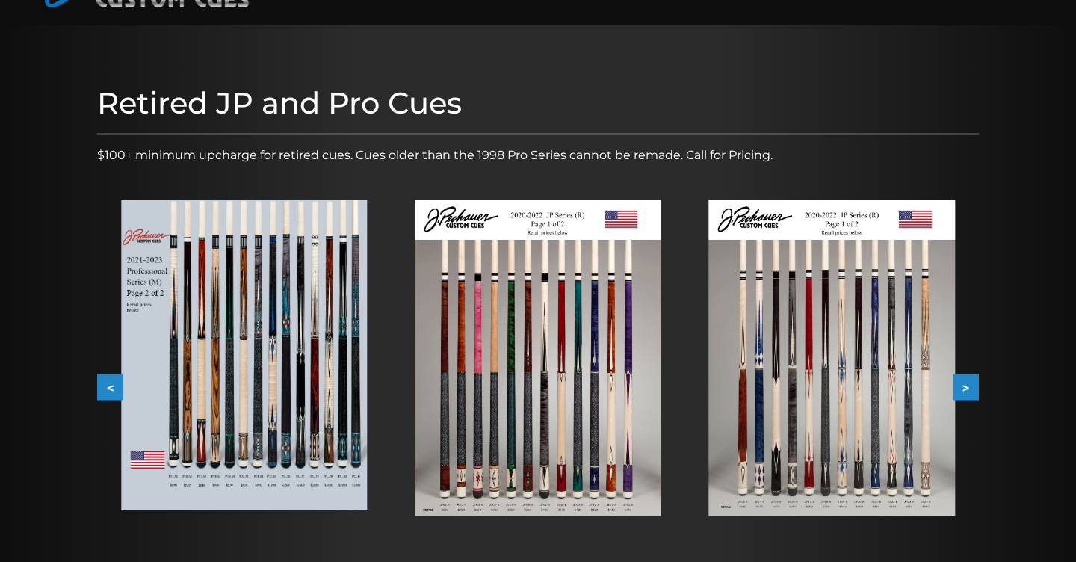
click at [110, 386] on button "<" at bounding box center [110, 387] width 26 height 26
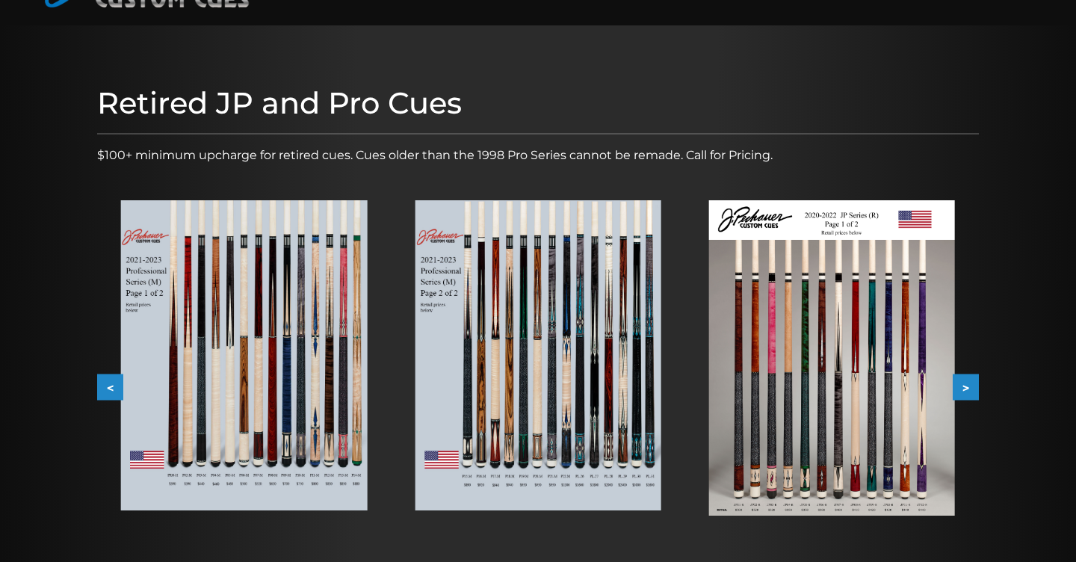
click at [110, 386] on button "<" at bounding box center [110, 387] width 26 height 26
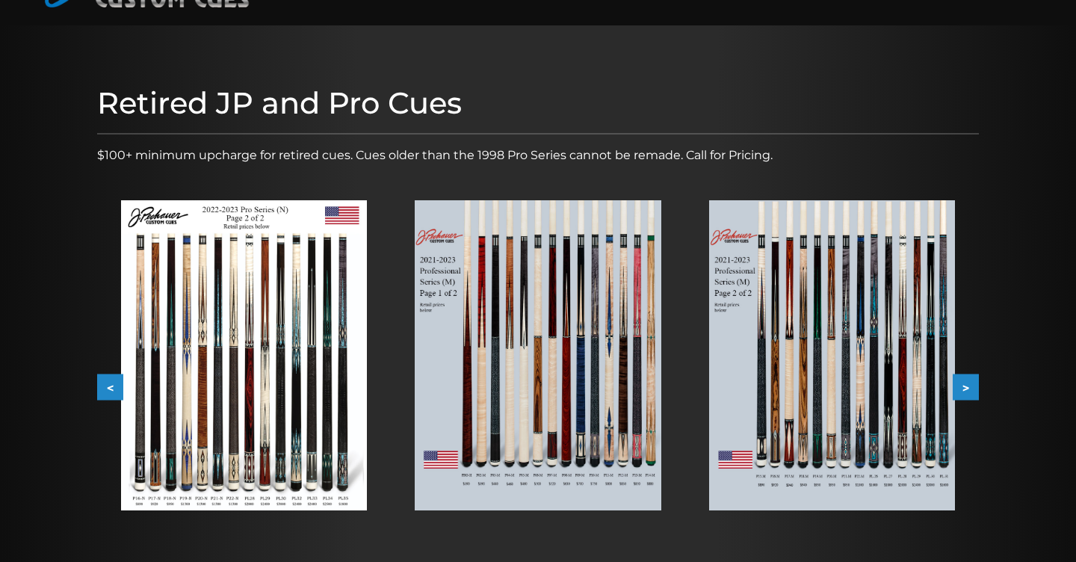
click at [110, 386] on button "<" at bounding box center [110, 387] width 26 height 26
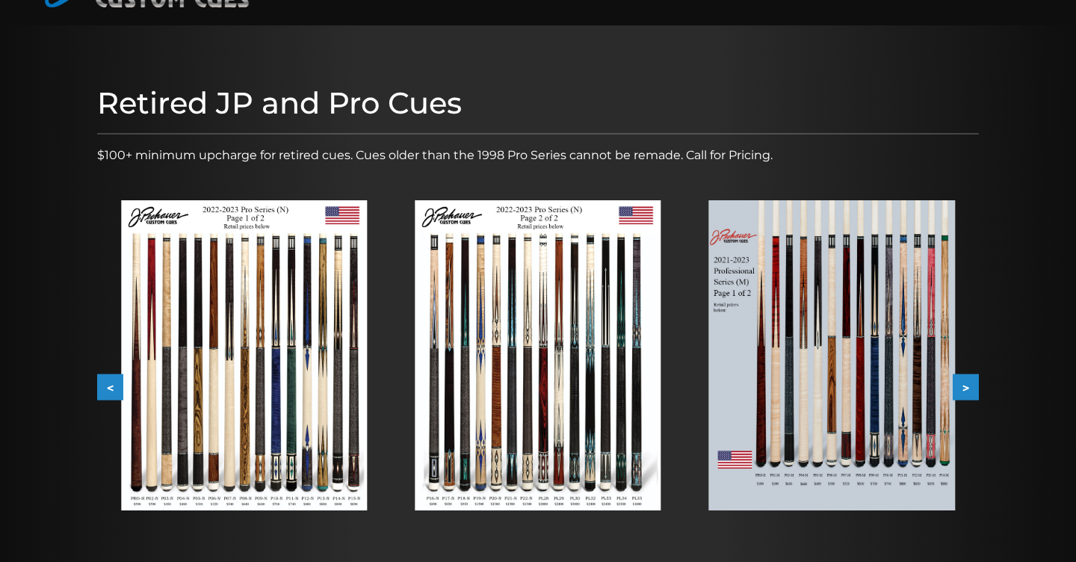
click at [110, 386] on button "<" at bounding box center [110, 387] width 26 height 26
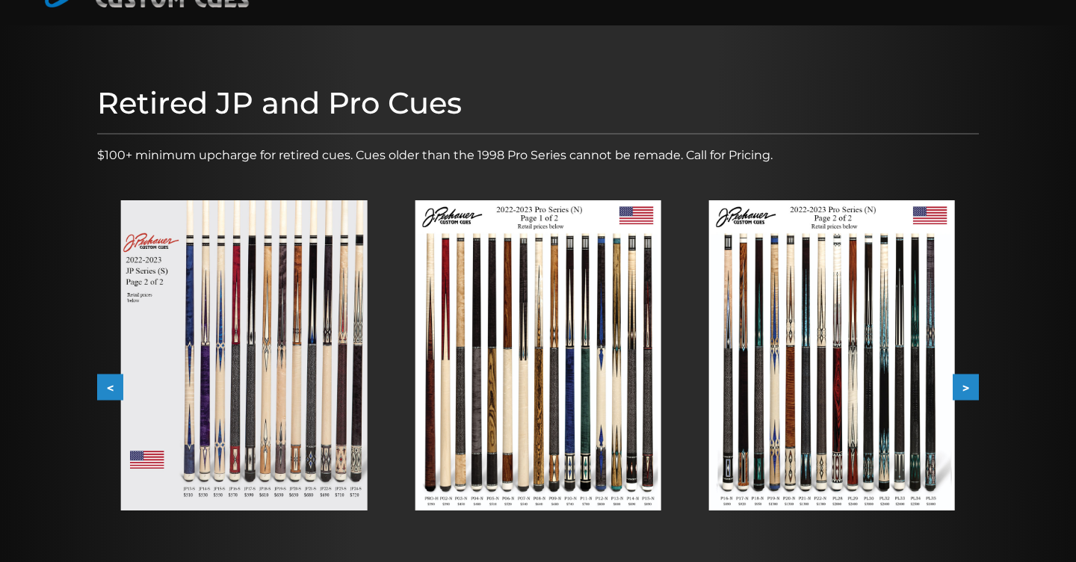
click at [110, 386] on button "<" at bounding box center [110, 387] width 26 height 26
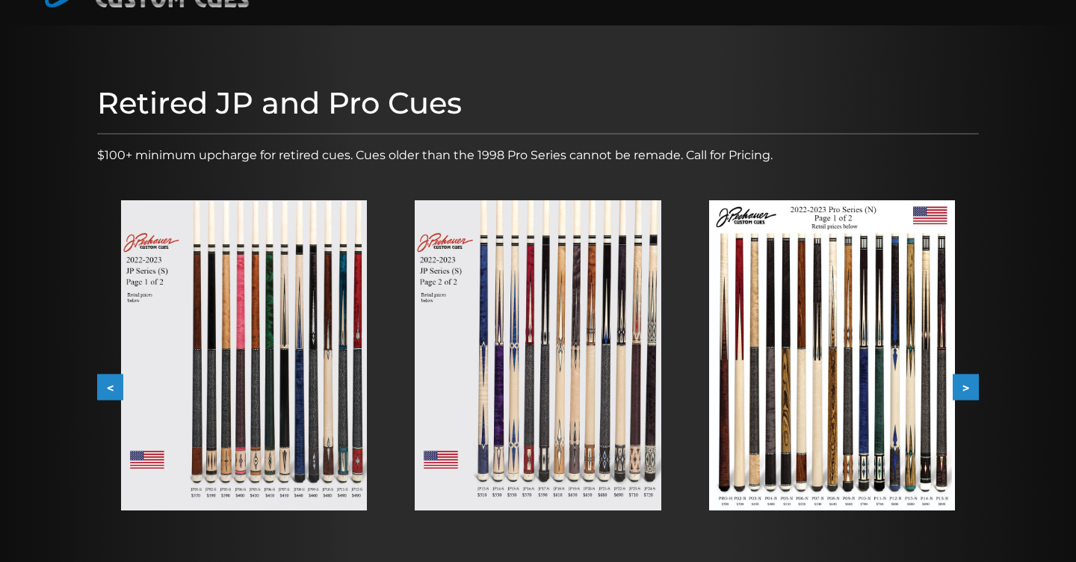
click at [110, 386] on button "<" at bounding box center [110, 387] width 26 height 26
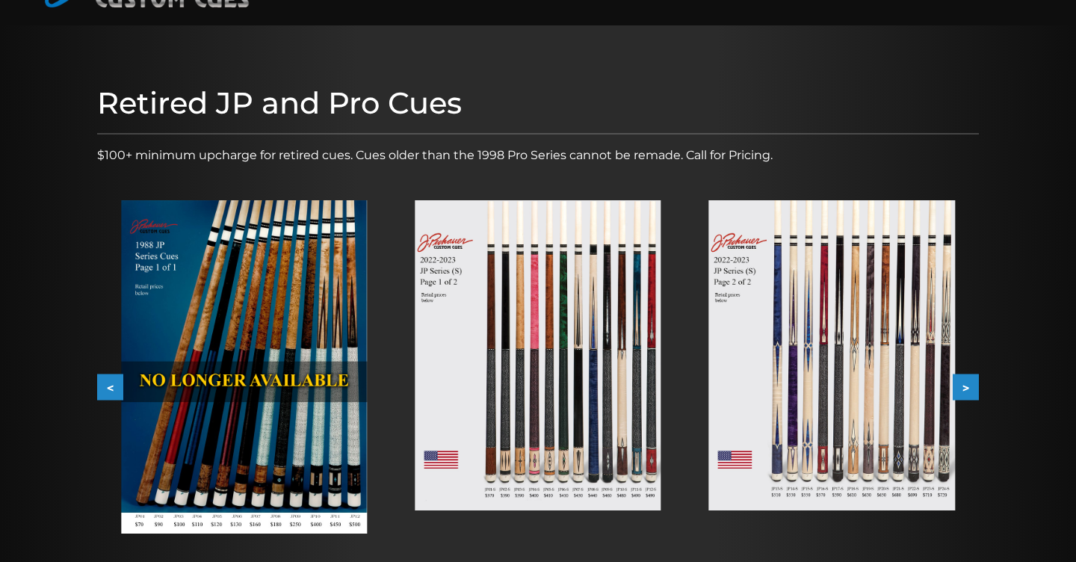
click at [110, 386] on button "<" at bounding box center [110, 387] width 26 height 26
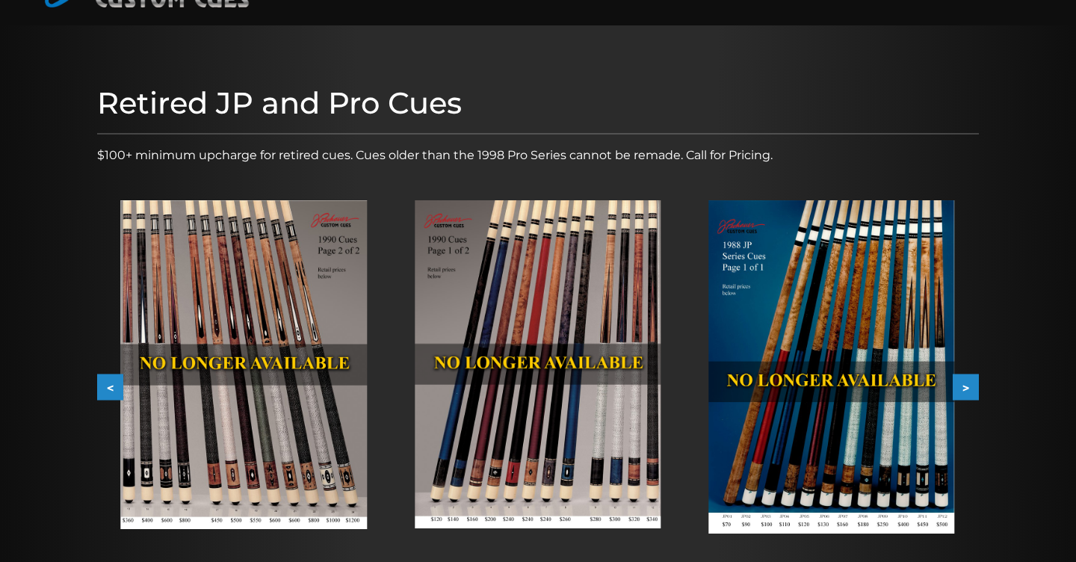
click at [110, 386] on button "<" at bounding box center [110, 387] width 26 height 26
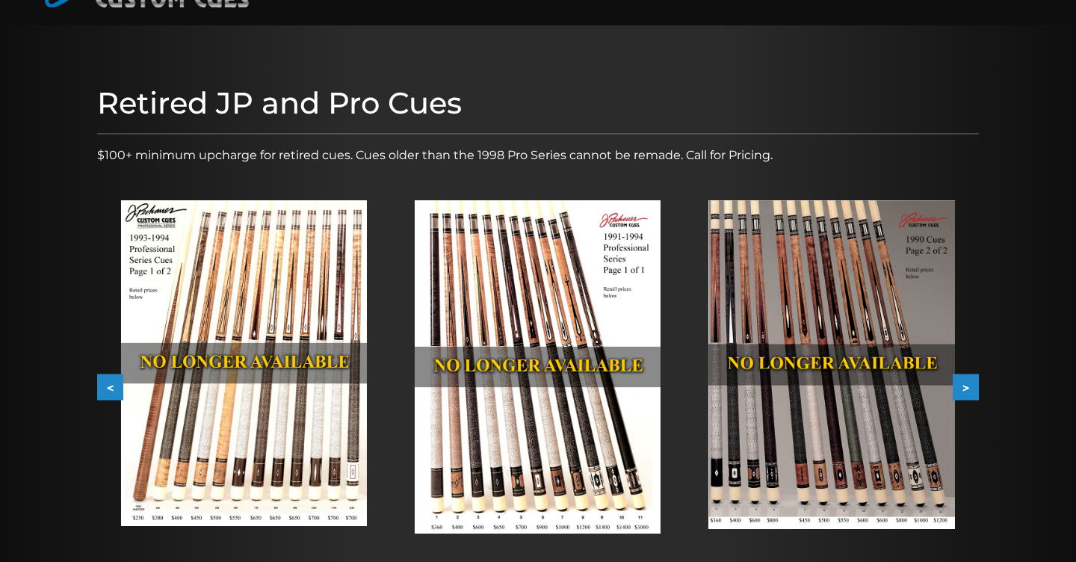
click at [110, 386] on button "<" at bounding box center [110, 387] width 26 height 26
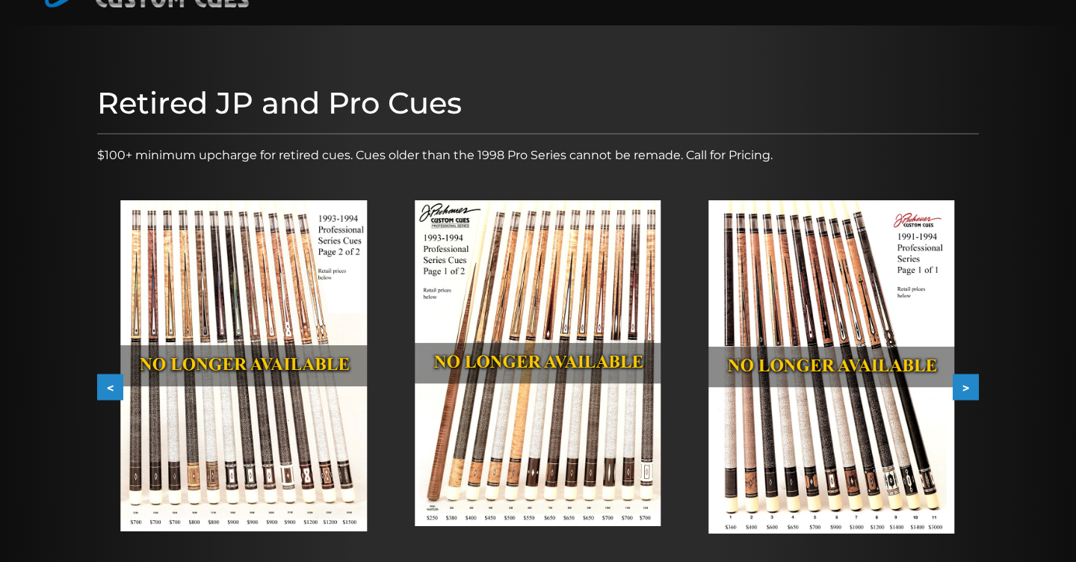
click at [110, 386] on button "<" at bounding box center [110, 387] width 26 height 26
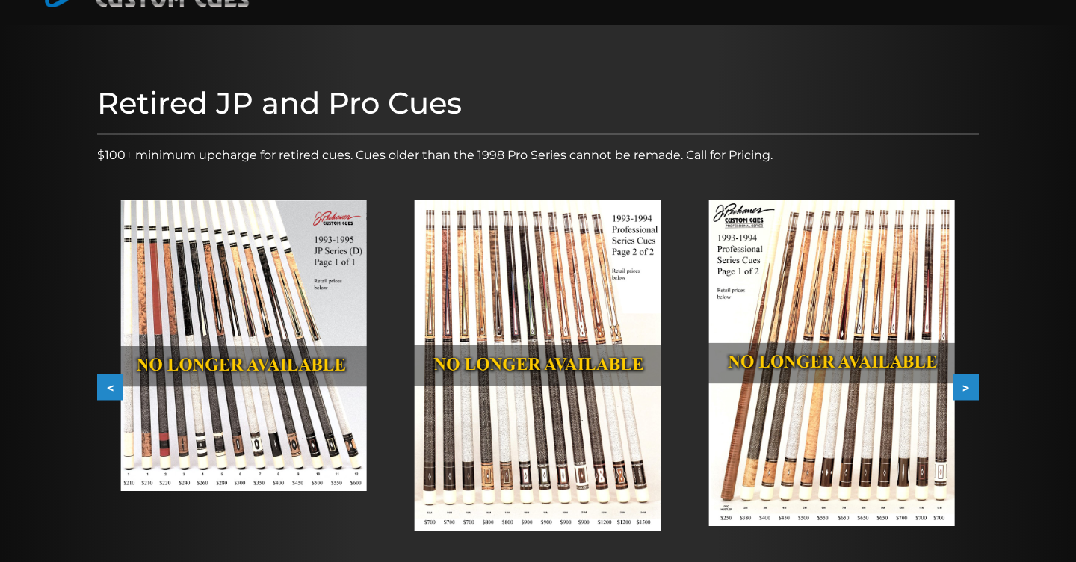
click at [120, 383] on button "<" at bounding box center [110, 387] width 26 height 26
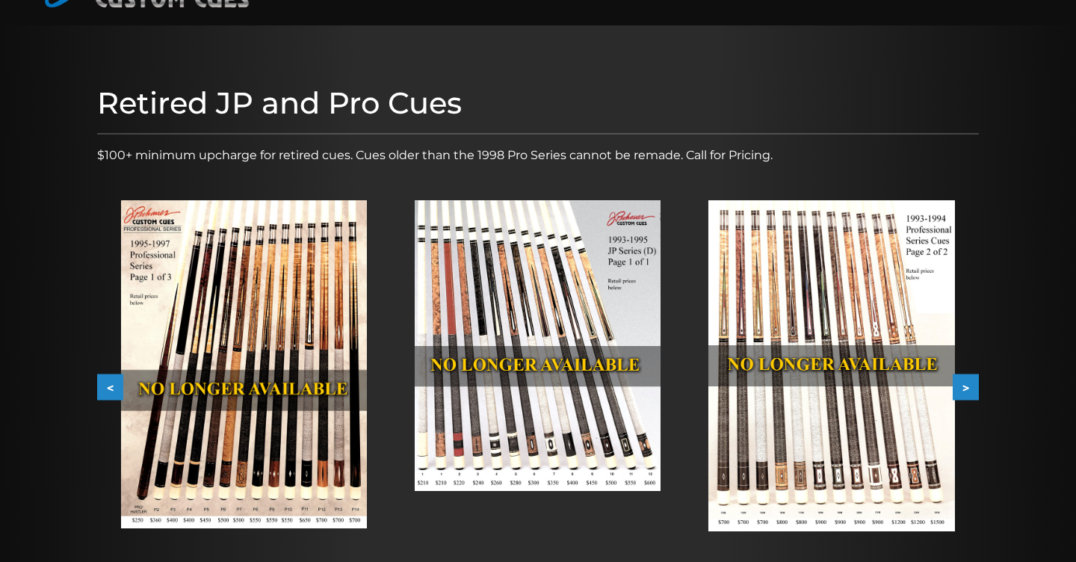
click at [120, 383] on button "<" at bounding box center [110, 387] width 26 height 26
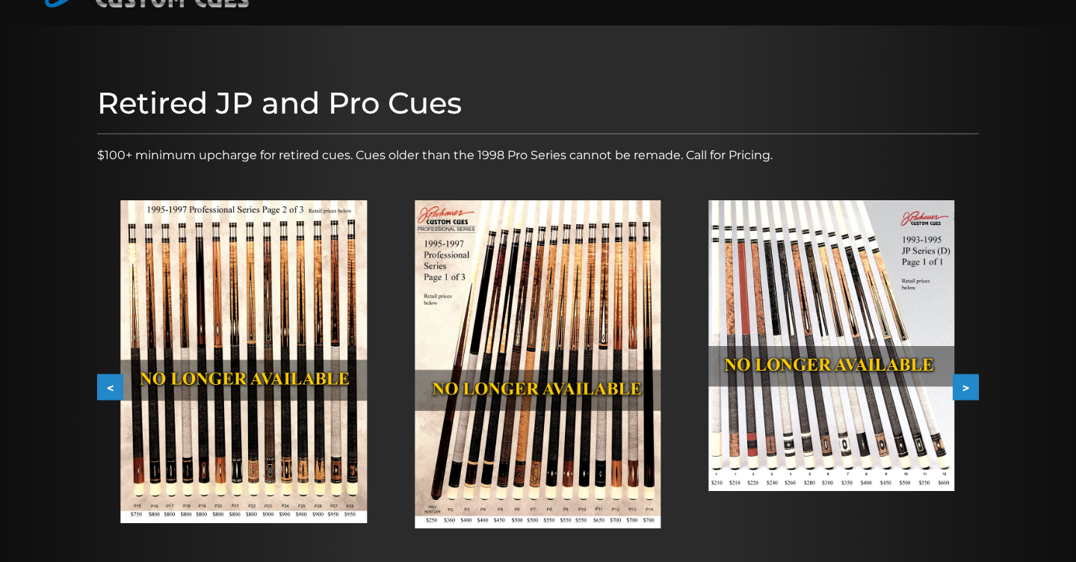
click at [120, 383] on button "<" at bounding box center [110, 387] width 26 height 26
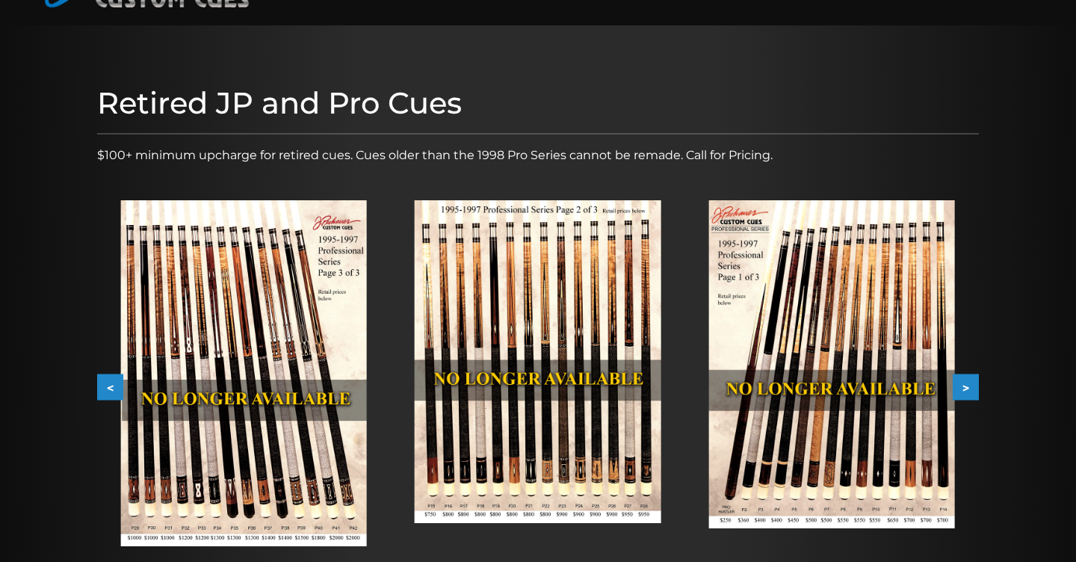
click at [120, 383] on button "<" at bounding box center [110, 387] width 26 height 26
